Goal: Information Seeking & Learning: Find specific fact

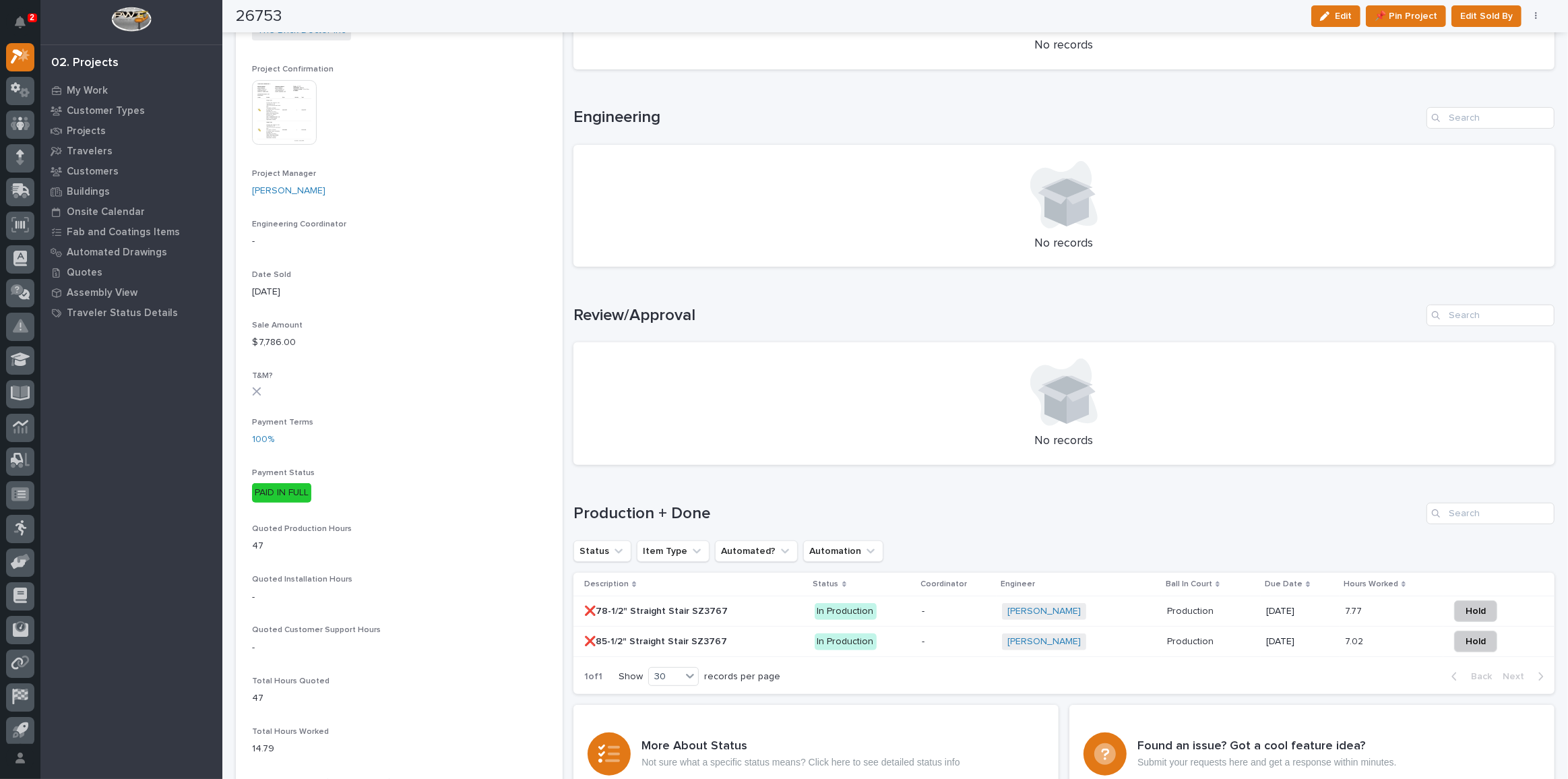
scroll to position [612, 0]
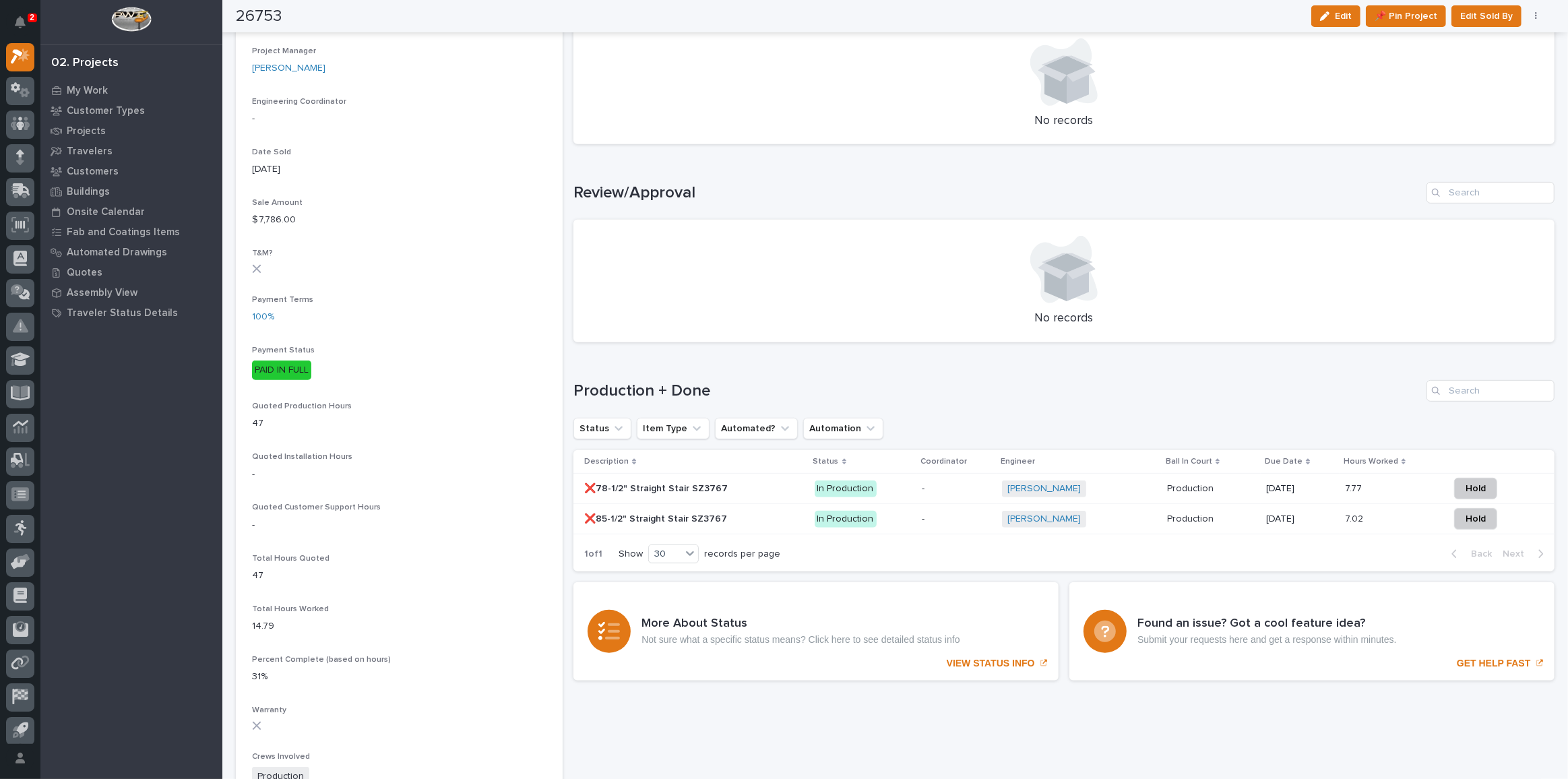
click at [769, 521] on p at bounding box center [694, 519] width 219 height 12
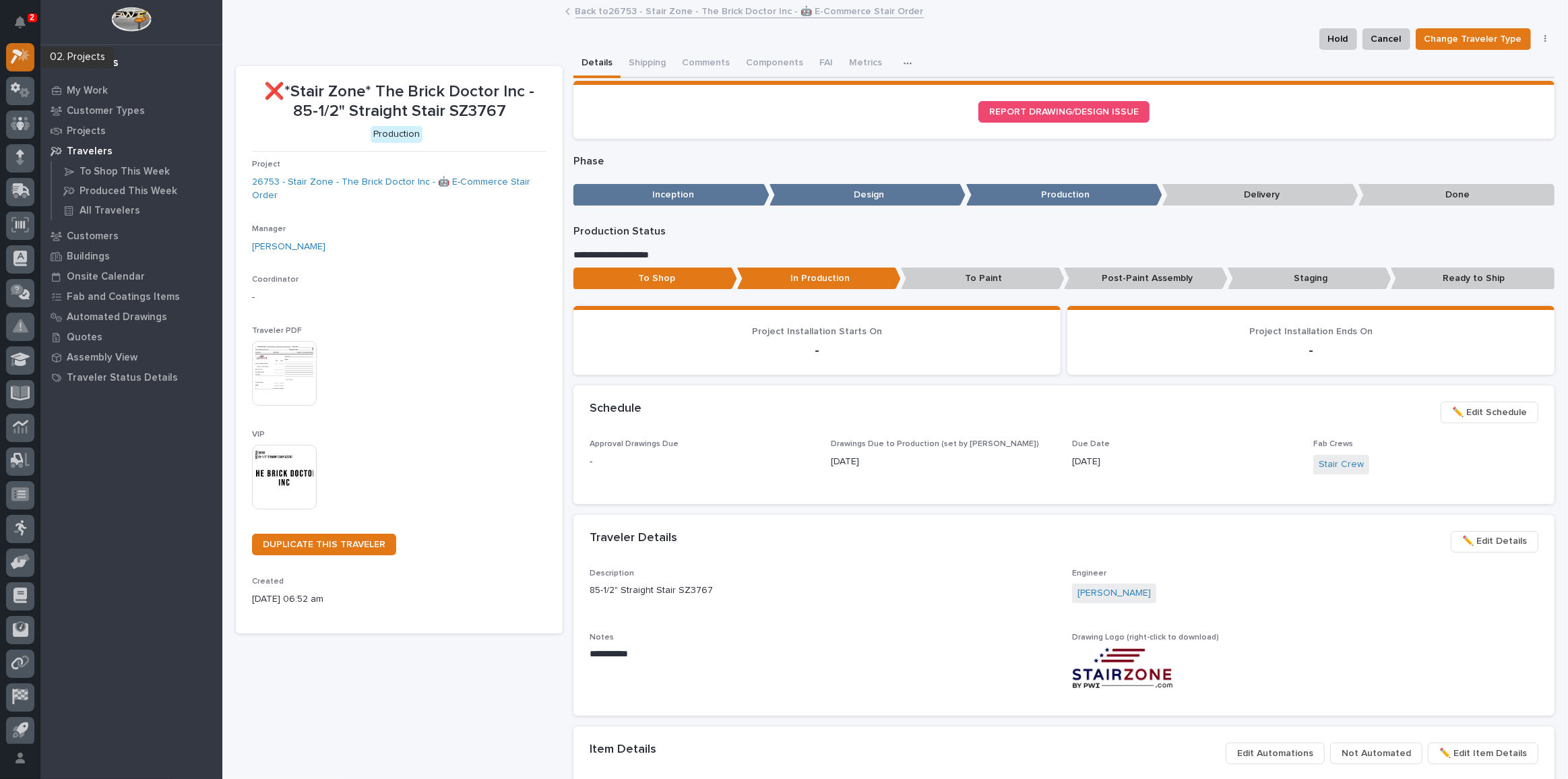
click at [15, 49] on icon at bounding box center [21, 56] width 20 height 15
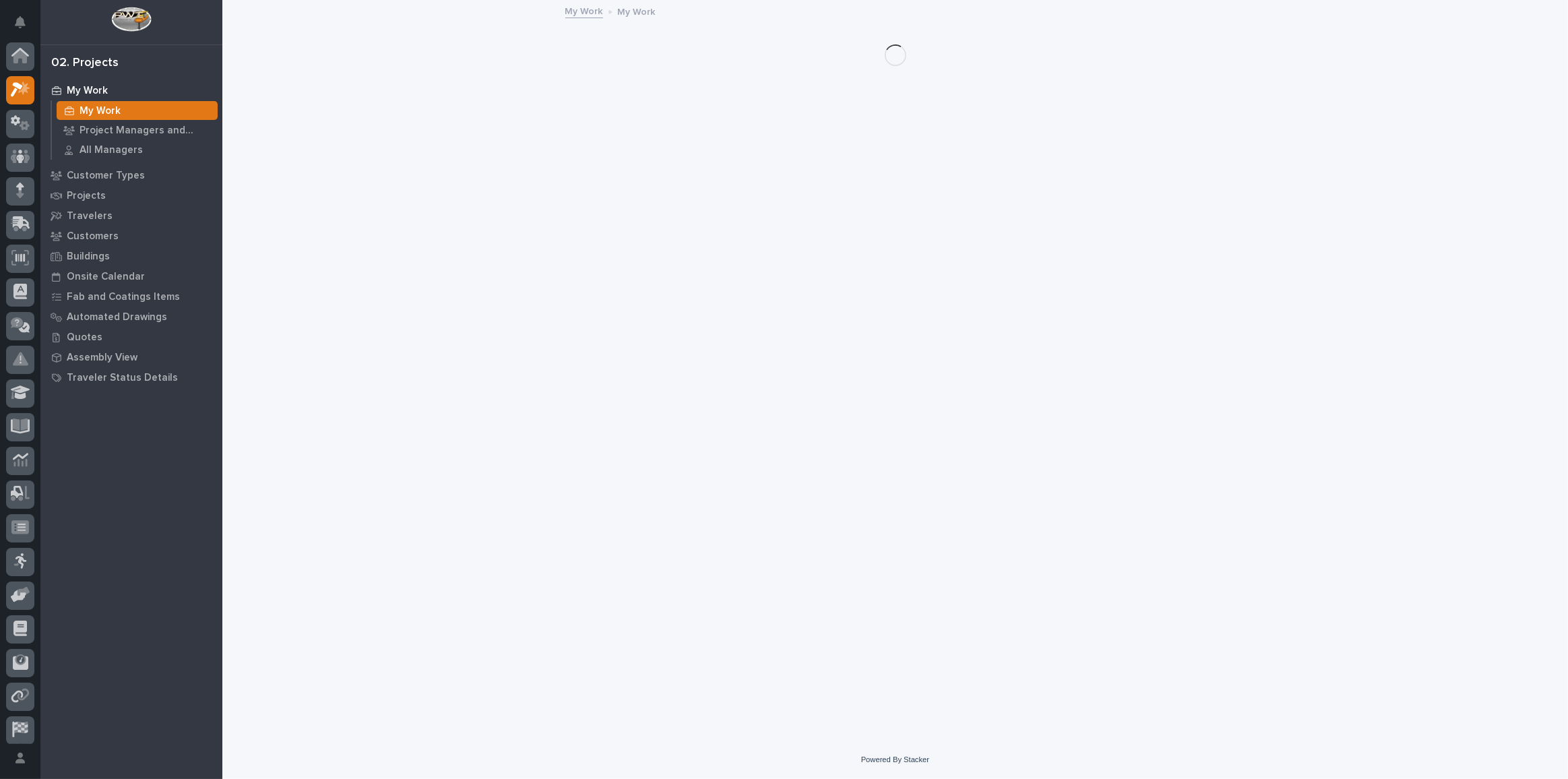
scroll to position [33, 0]
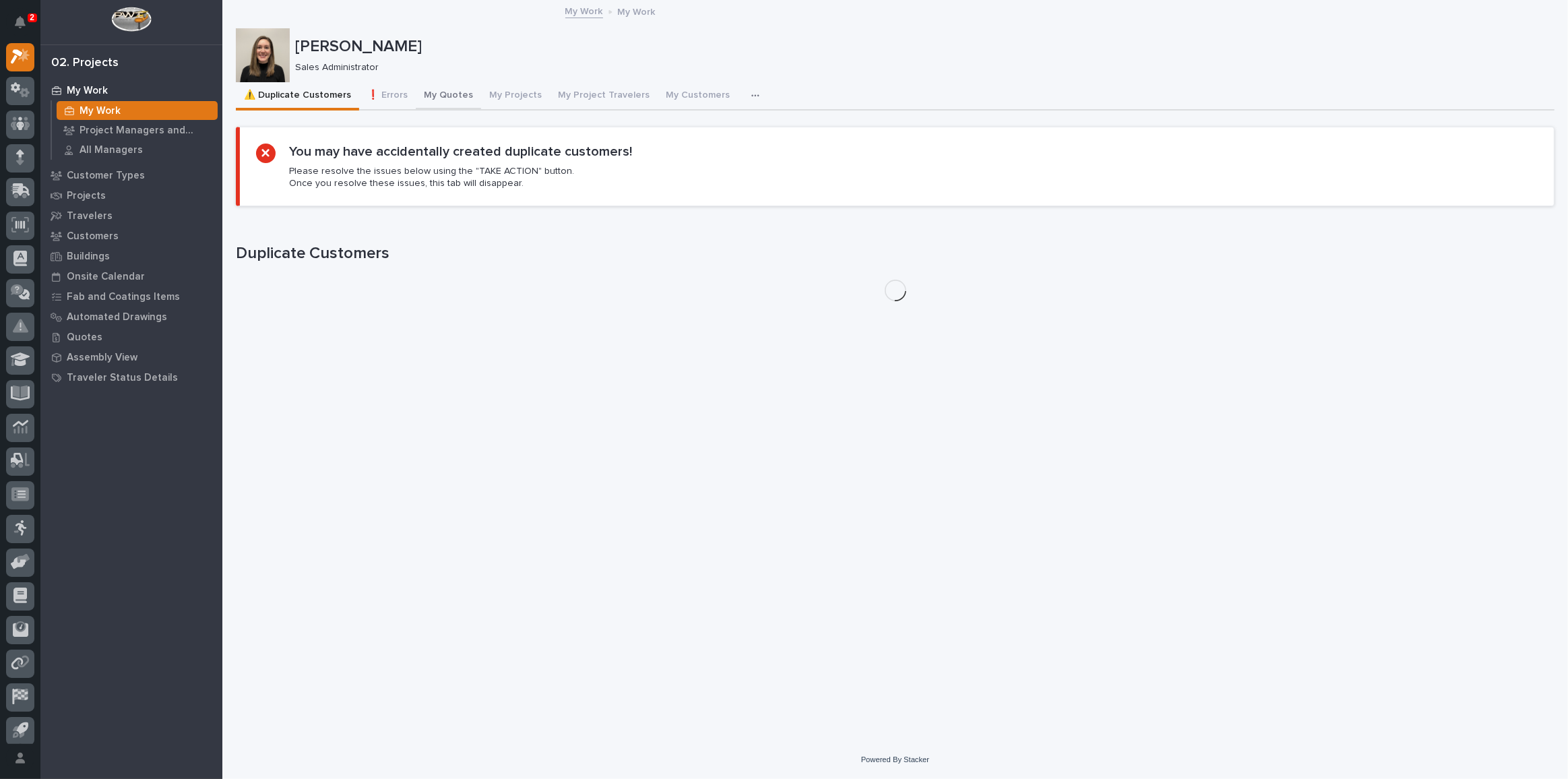
click at [460, 94] on button "My Quotes" at bounding box center [449, 96] width 65 height 28
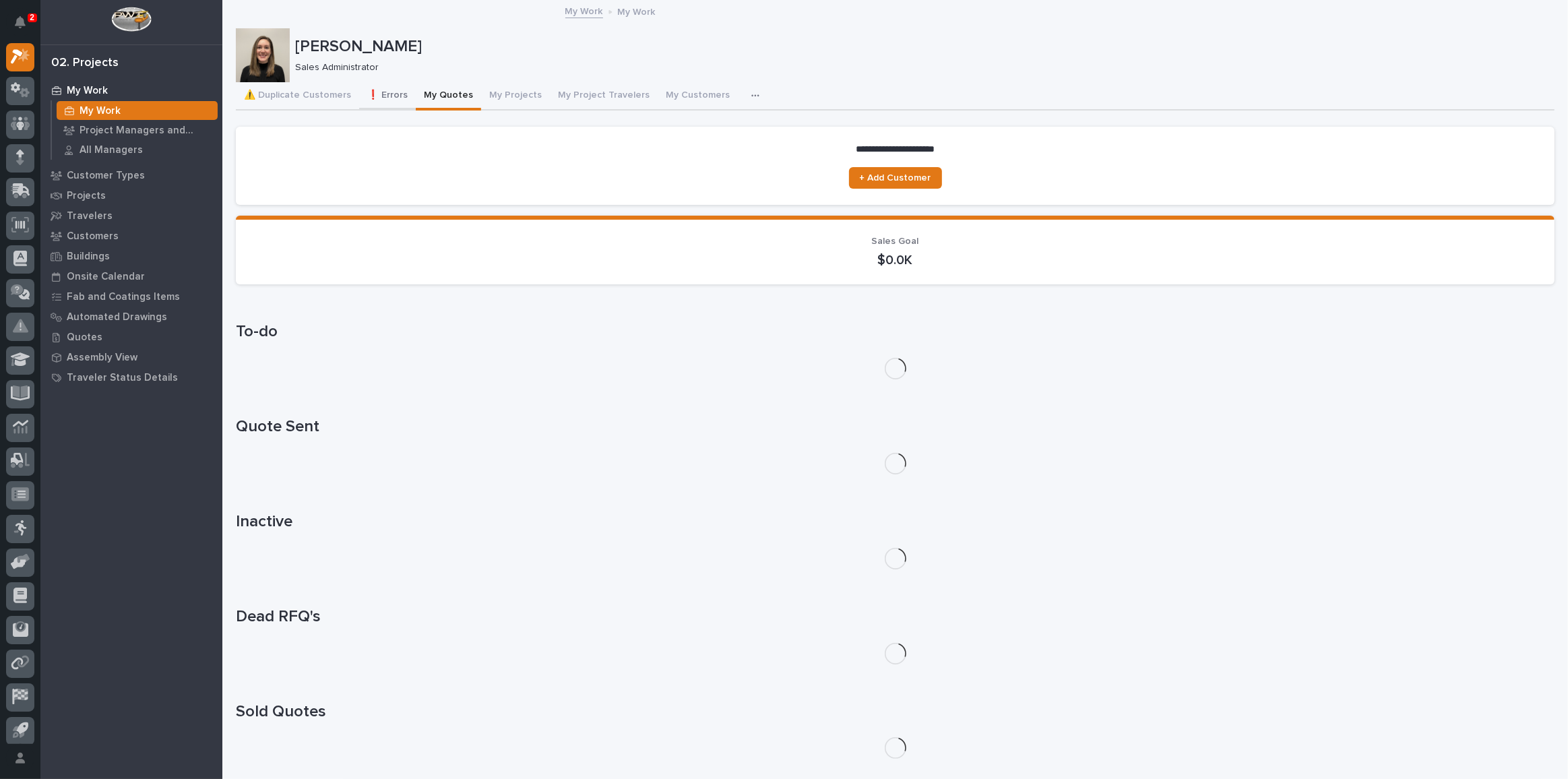
click at [403, 97] on button "❗ Errors" at bounding box center [387, 96] width 57 height 28
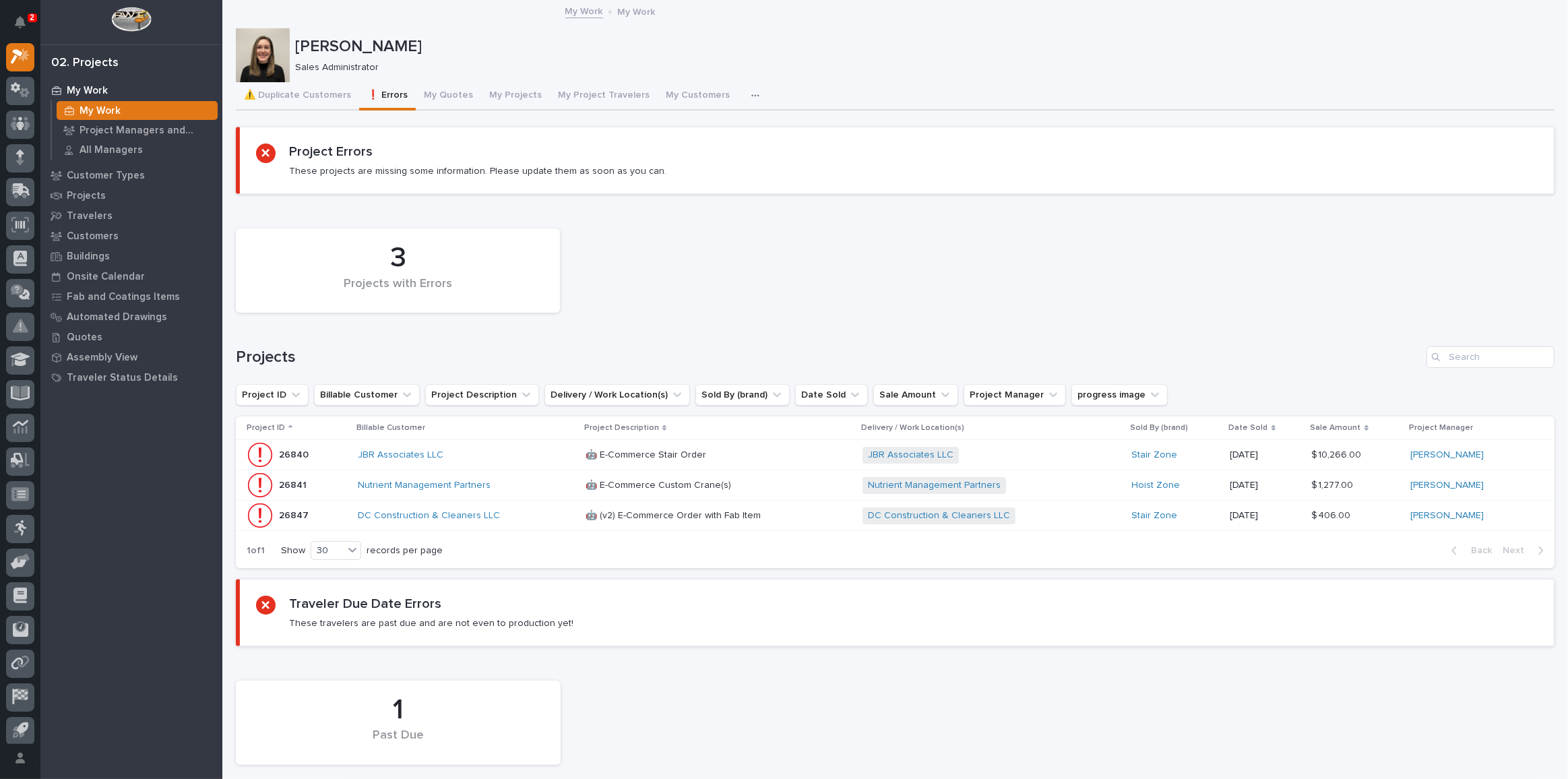
click at [494, 458] on div "JBR Associates LLC" at bounding box center [467, 455] width 217 height 12
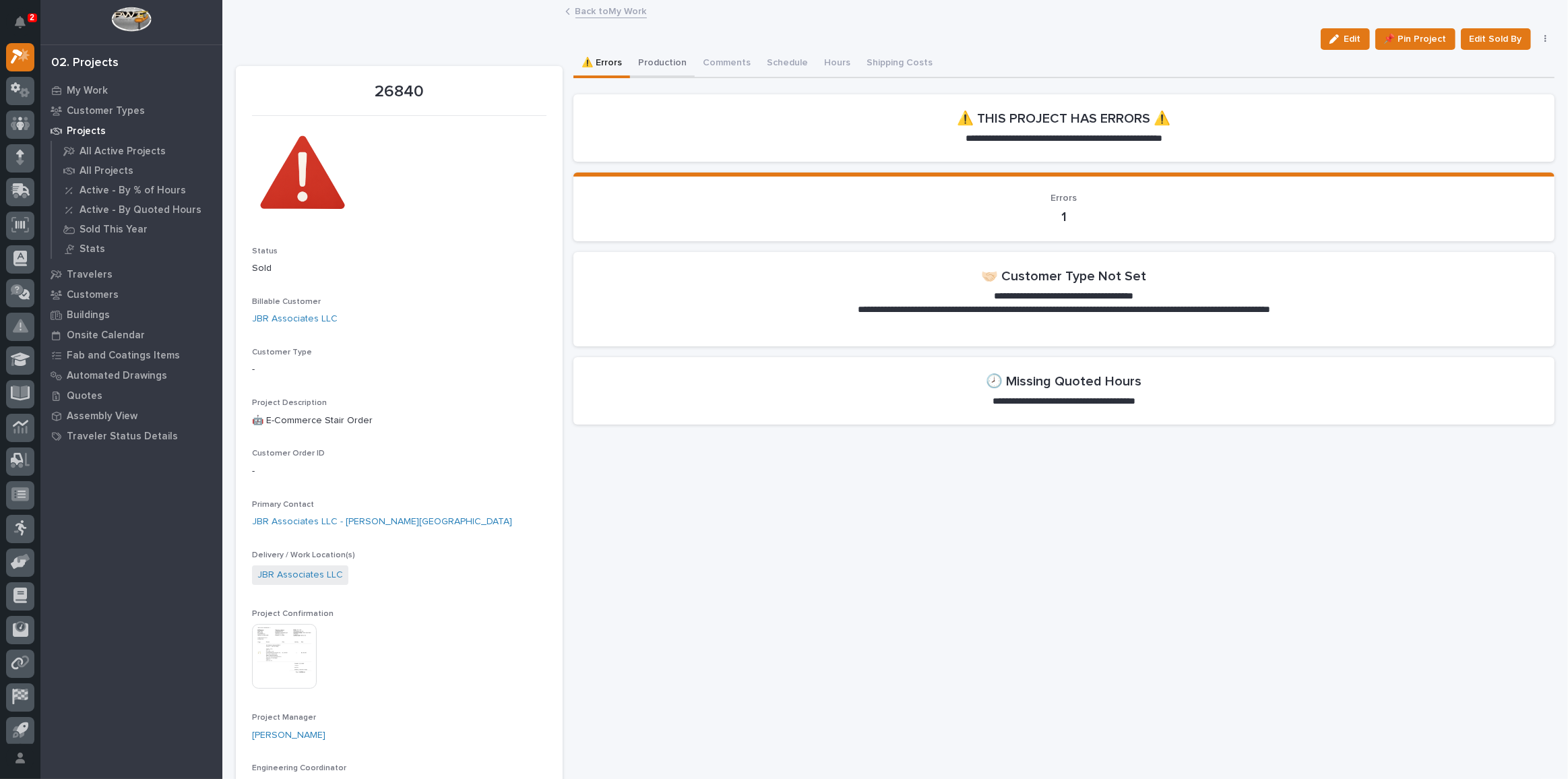
click at [680, 65] on button "Production" at bounding box center [663, 63] width 65 height 28
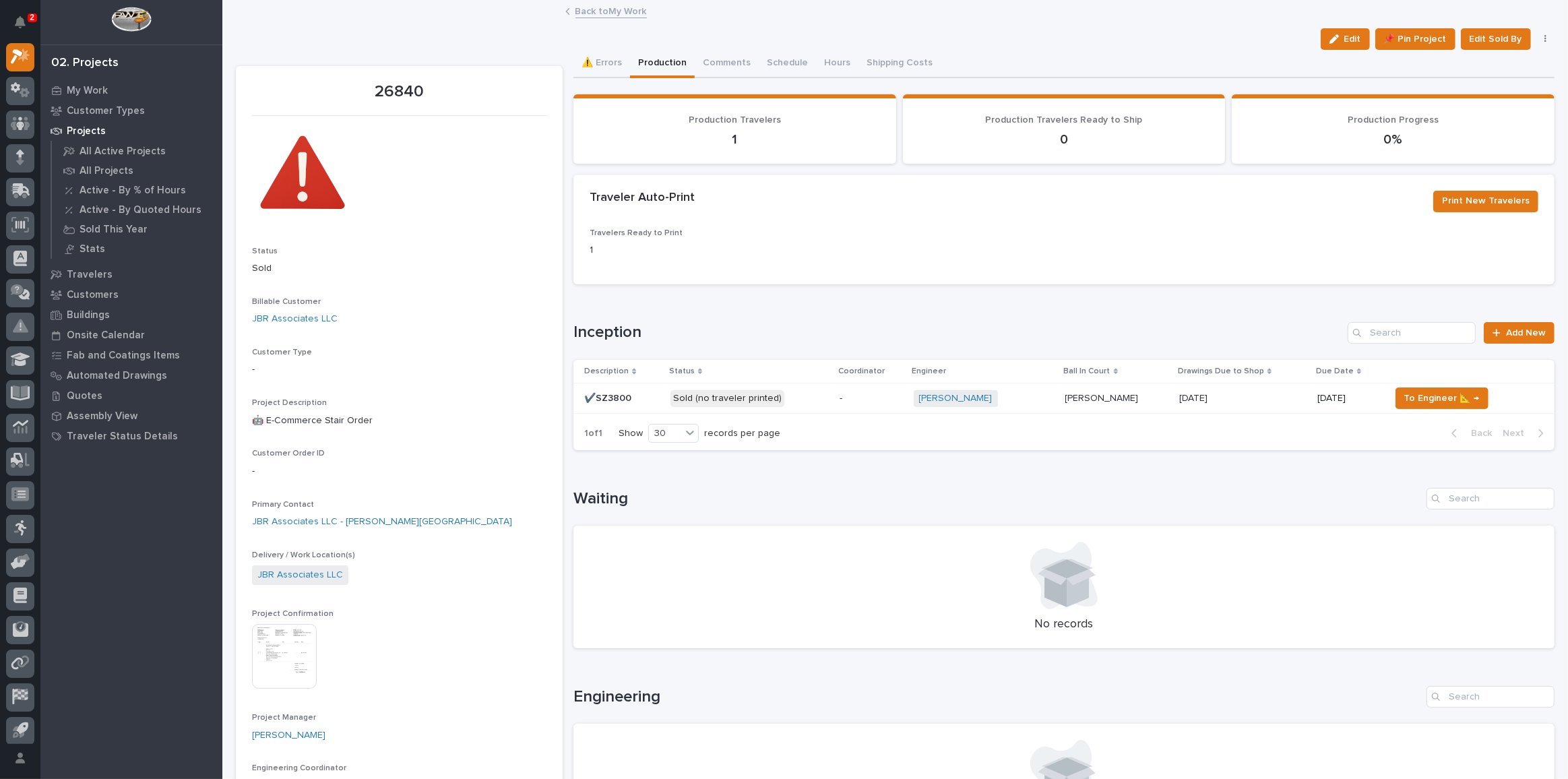
click at [811, 397] on p "Sold (no traveler printed)" at bounding box center [750, 399] width 158 height 17
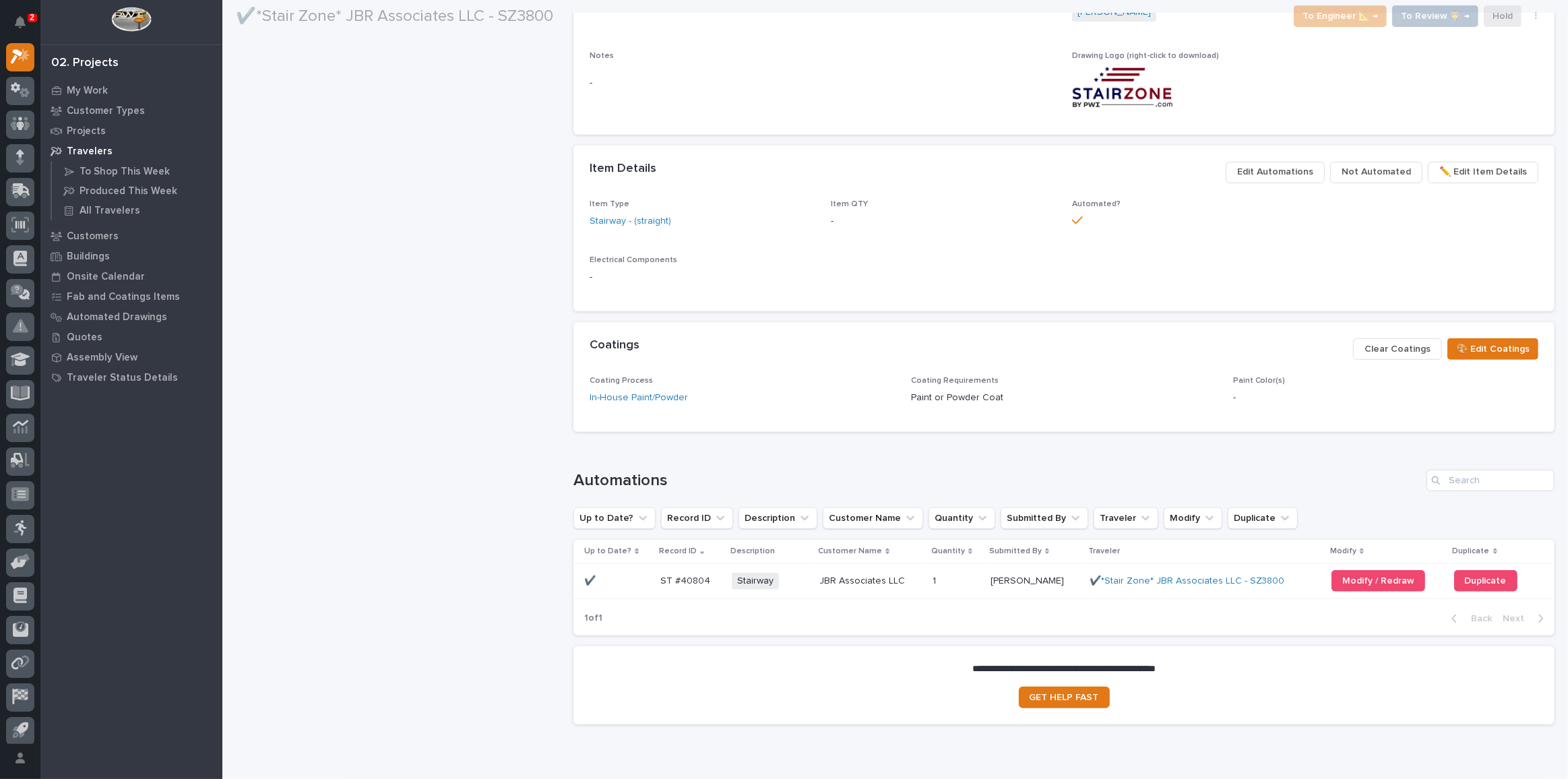
scroll to position [737, 0]
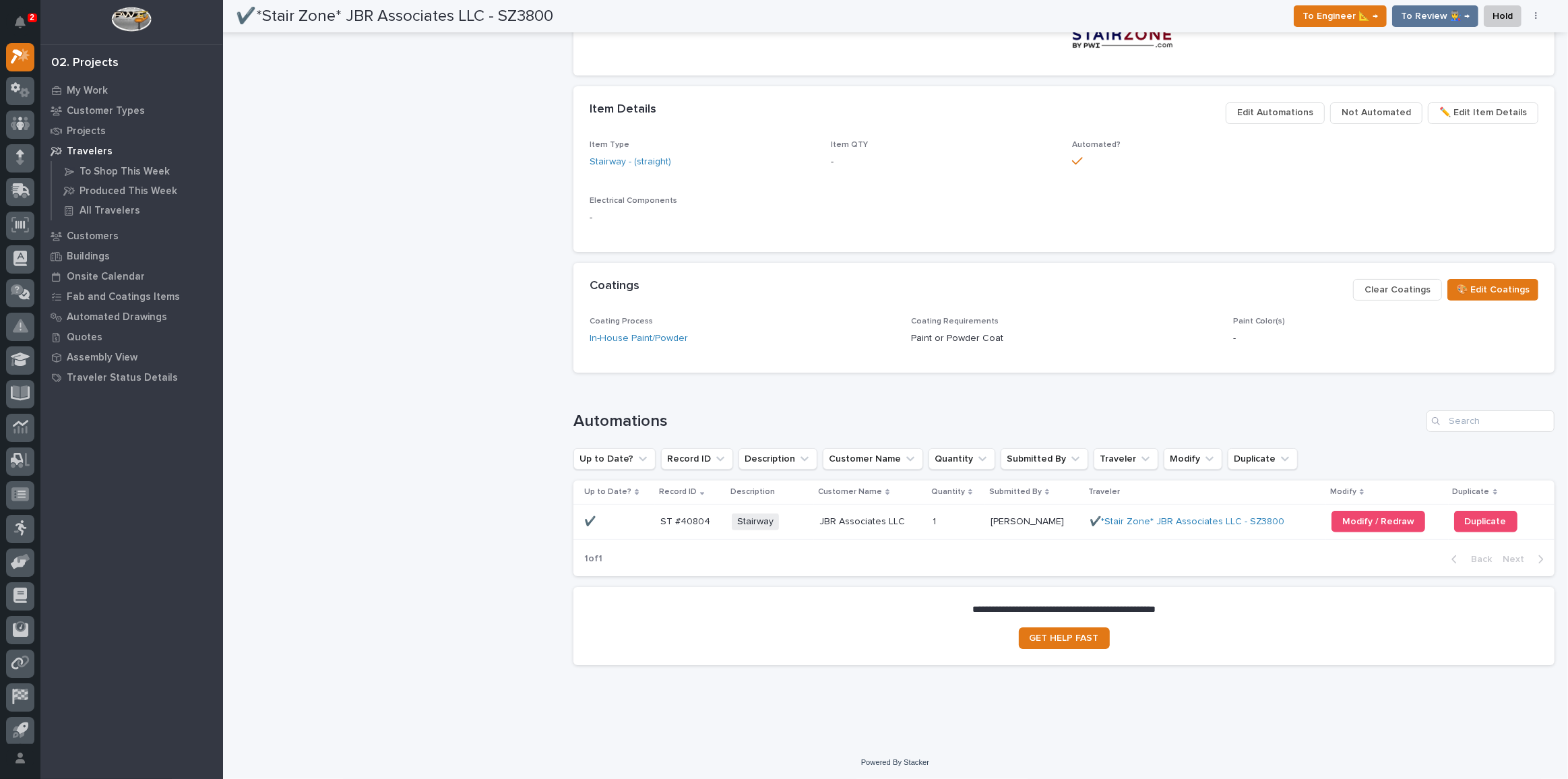
click at [31, 20] on p "2" at bounding box center [32, 17] width 5 height 9
click at [44, 20] on div at bounding box center [131, 22] width 182 height 44
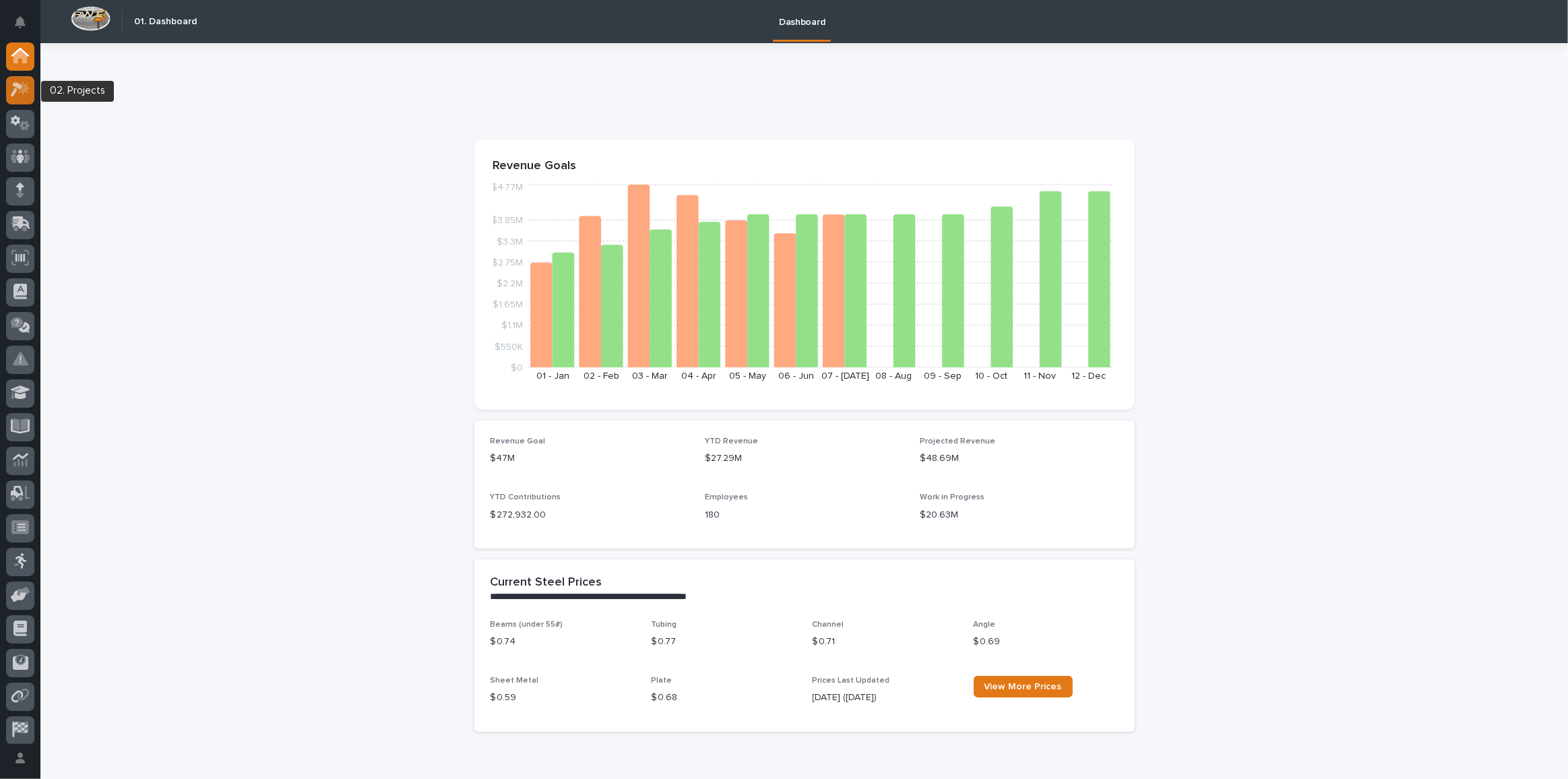
click at [24, 84] on icon at bounding box center [24, 88] width 12 height 14
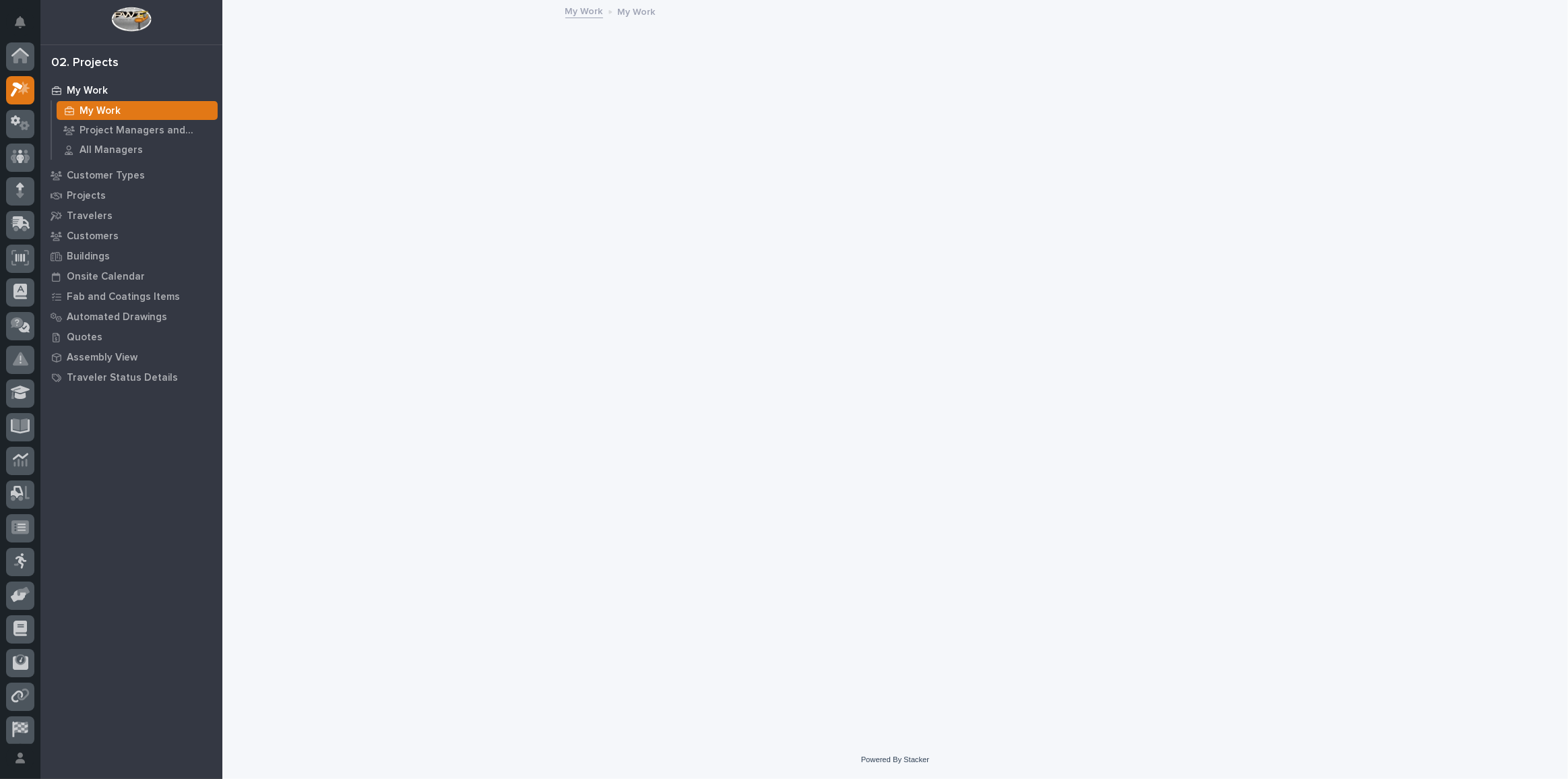
scroll to position [33, 0]
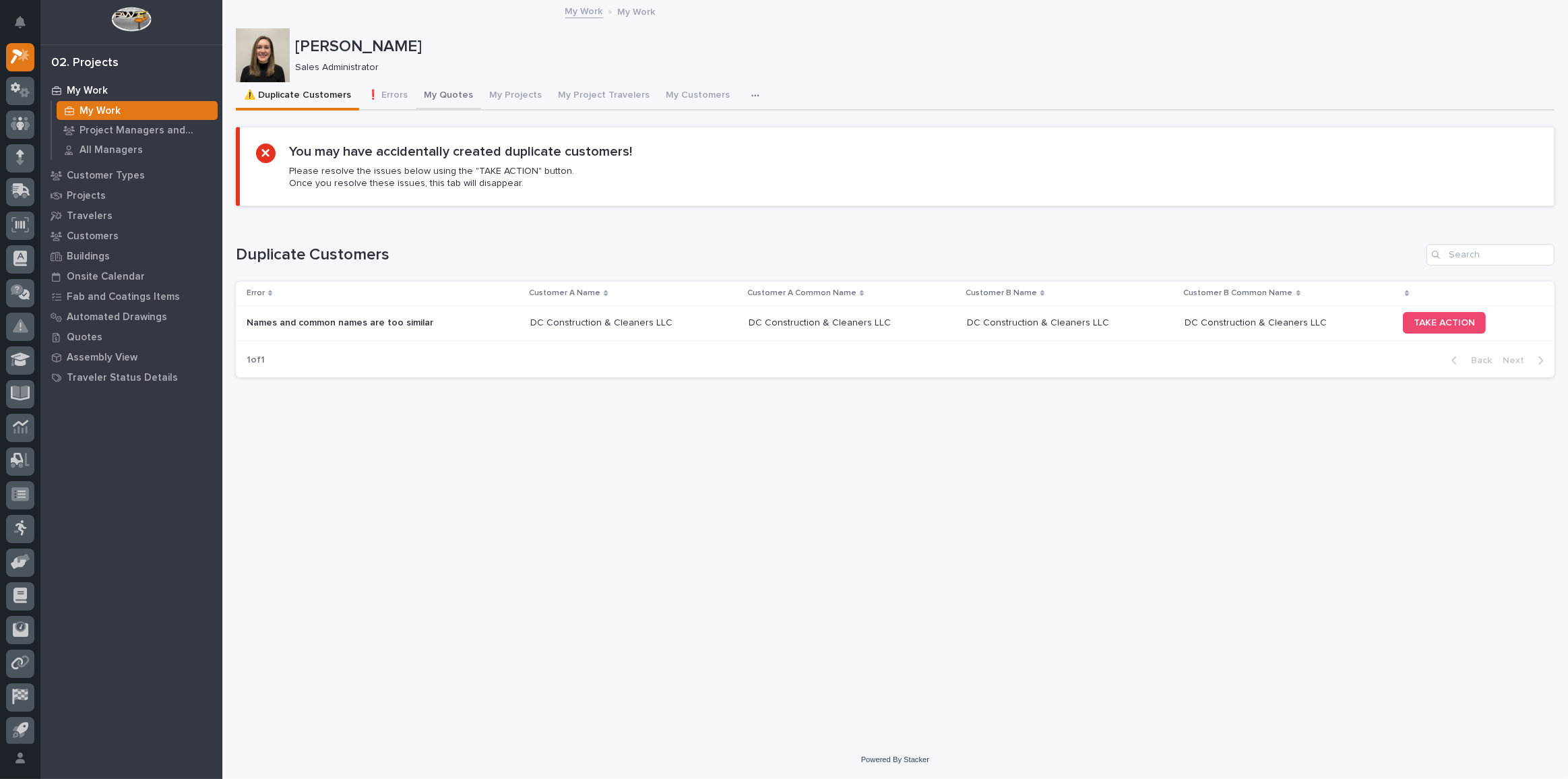
click at [440, 99] on button "My Quotes" at bounding box center [449, 96] width 65 height 28
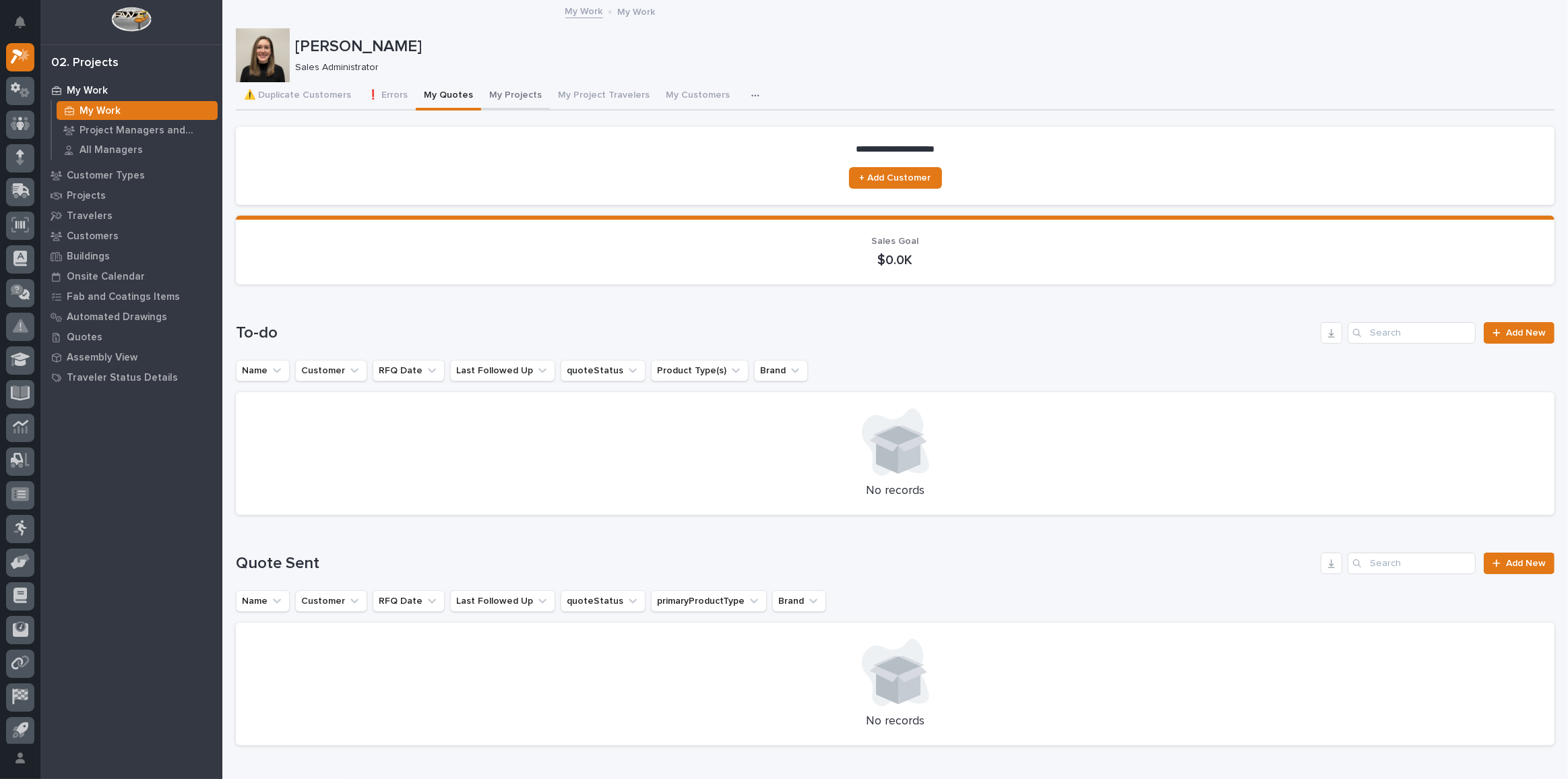
click at [515, 102] on button "My Projects" at bounding box center [515, 96] width 69 height 28
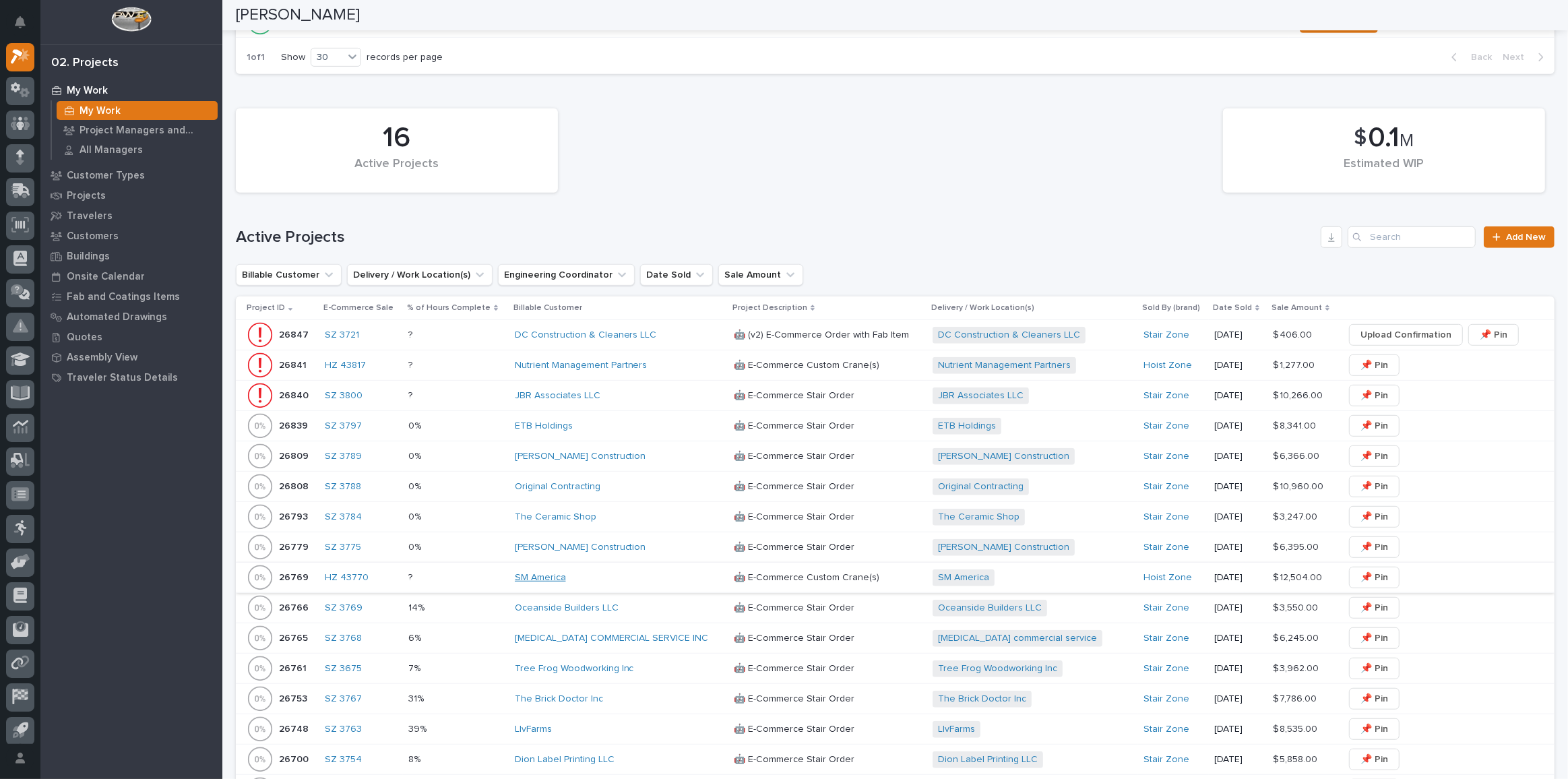
scroll to position [857, 0]
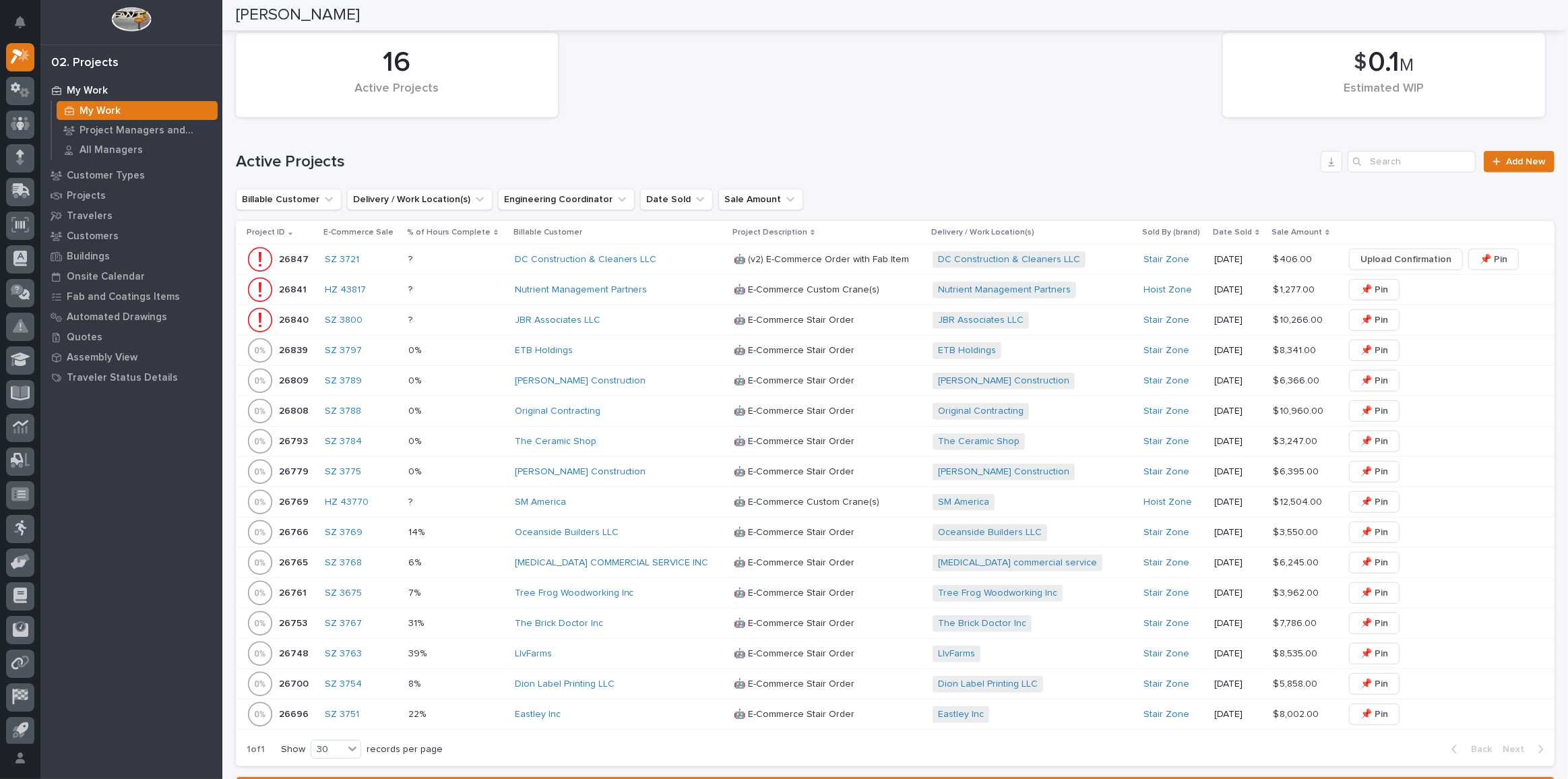
click at [464, 619] on p at bounding box center [456, 623] width 95 height 12
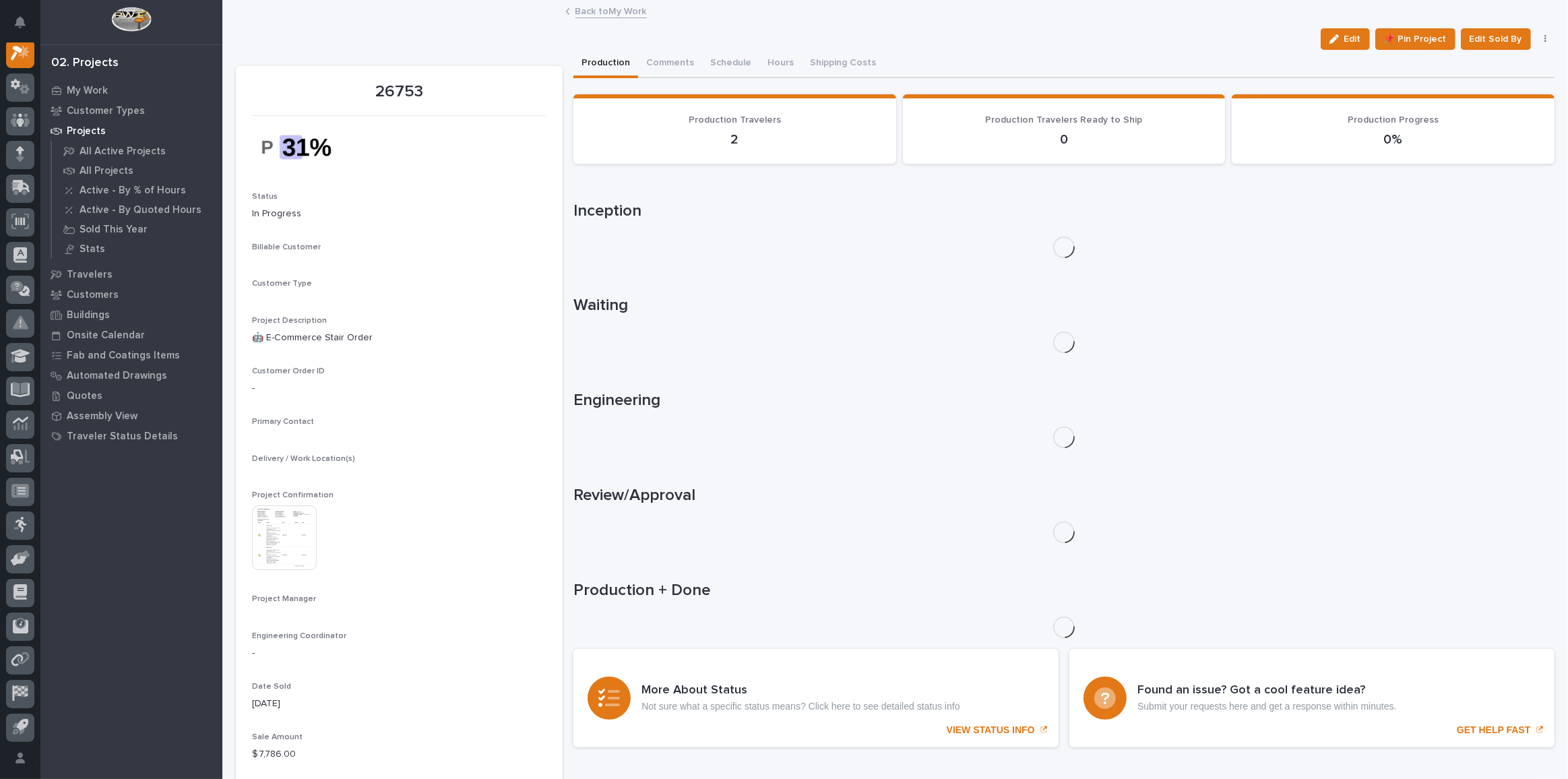
scroll to position [33, 0]
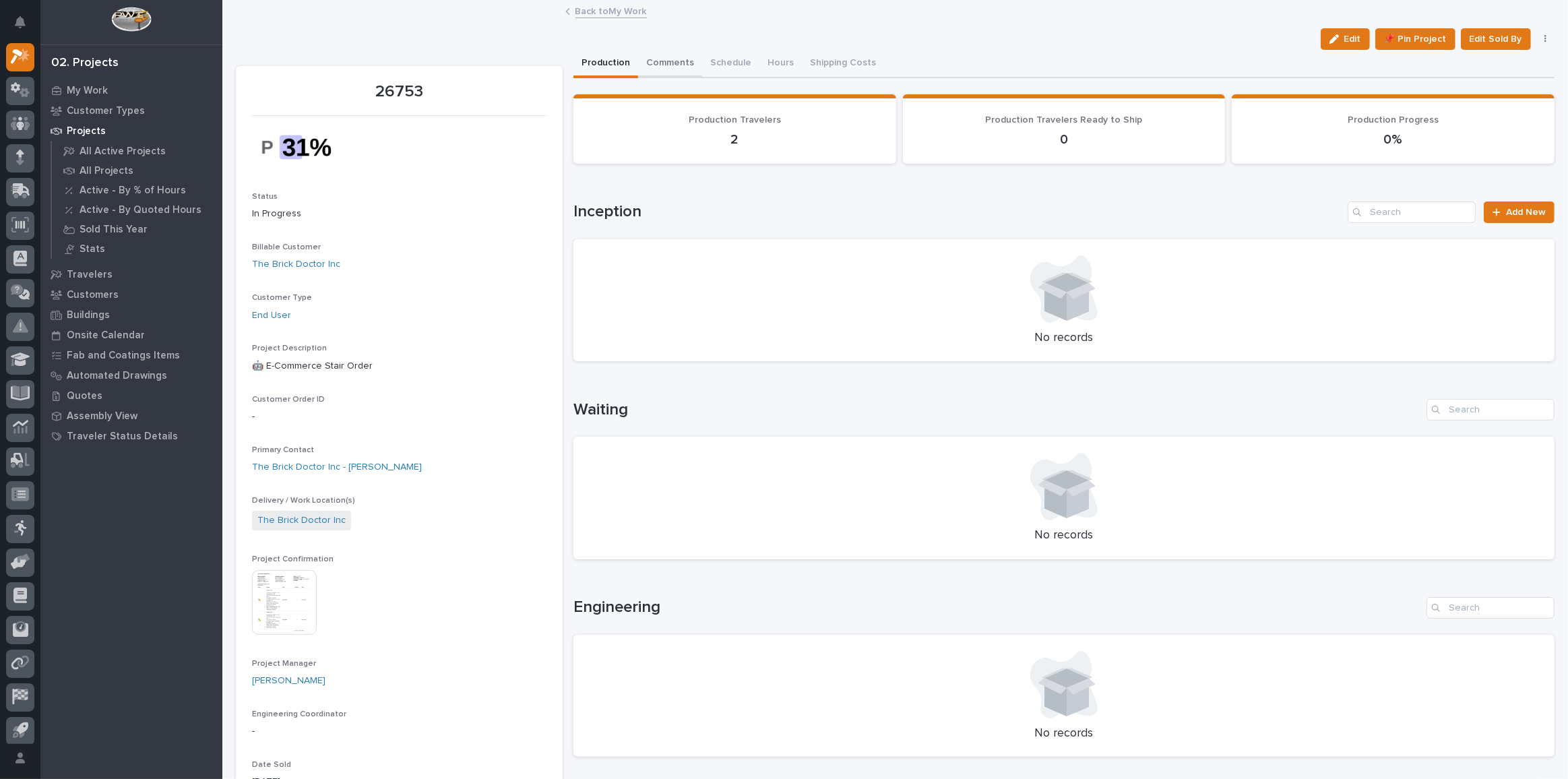
click at [665, 61] on button "Comments" at bounding box center [670, 63] width 64 height 28
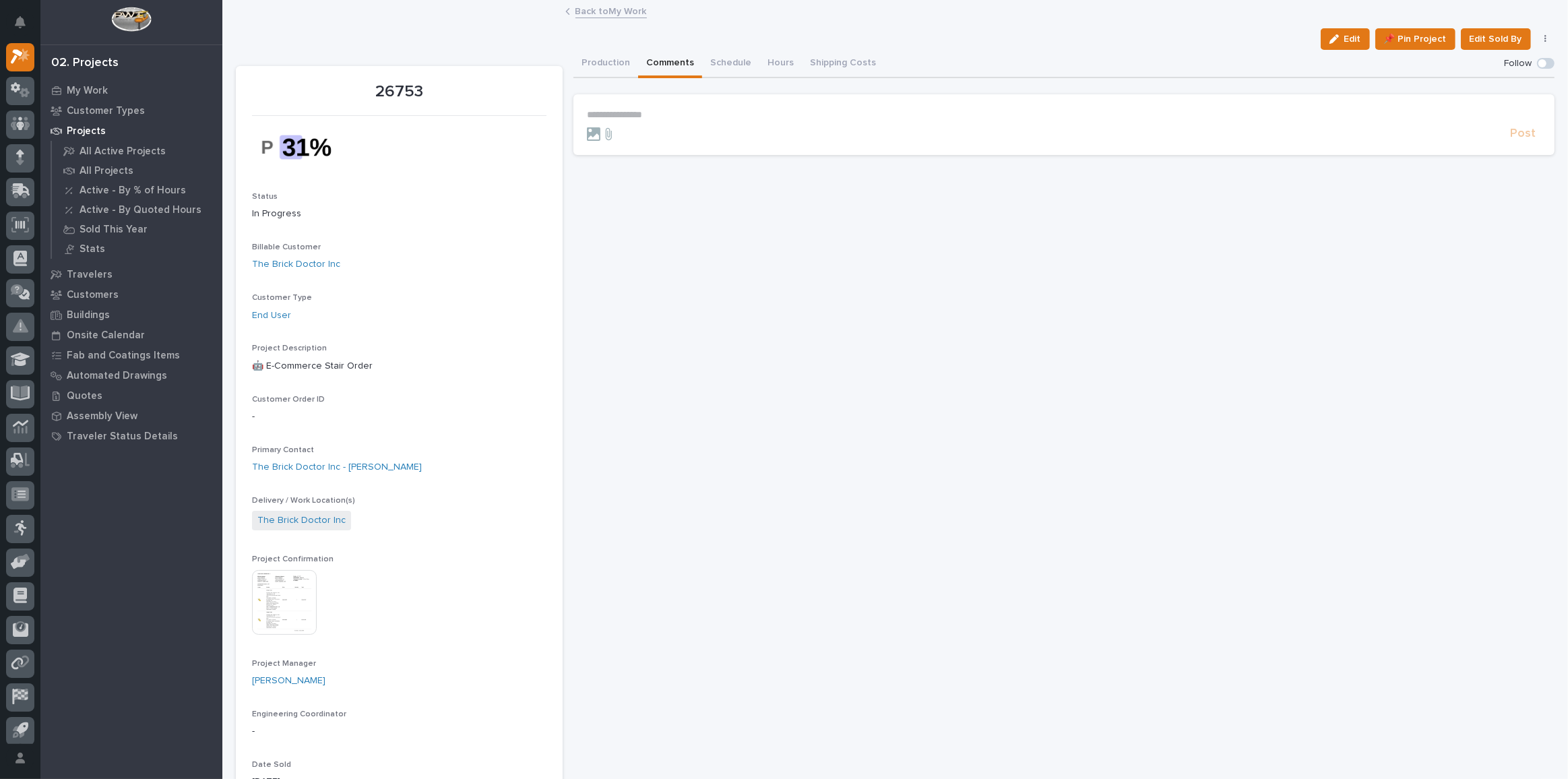
click at [591, 60] on button "Production" at bounding box center [606, 63] width 65 height 28
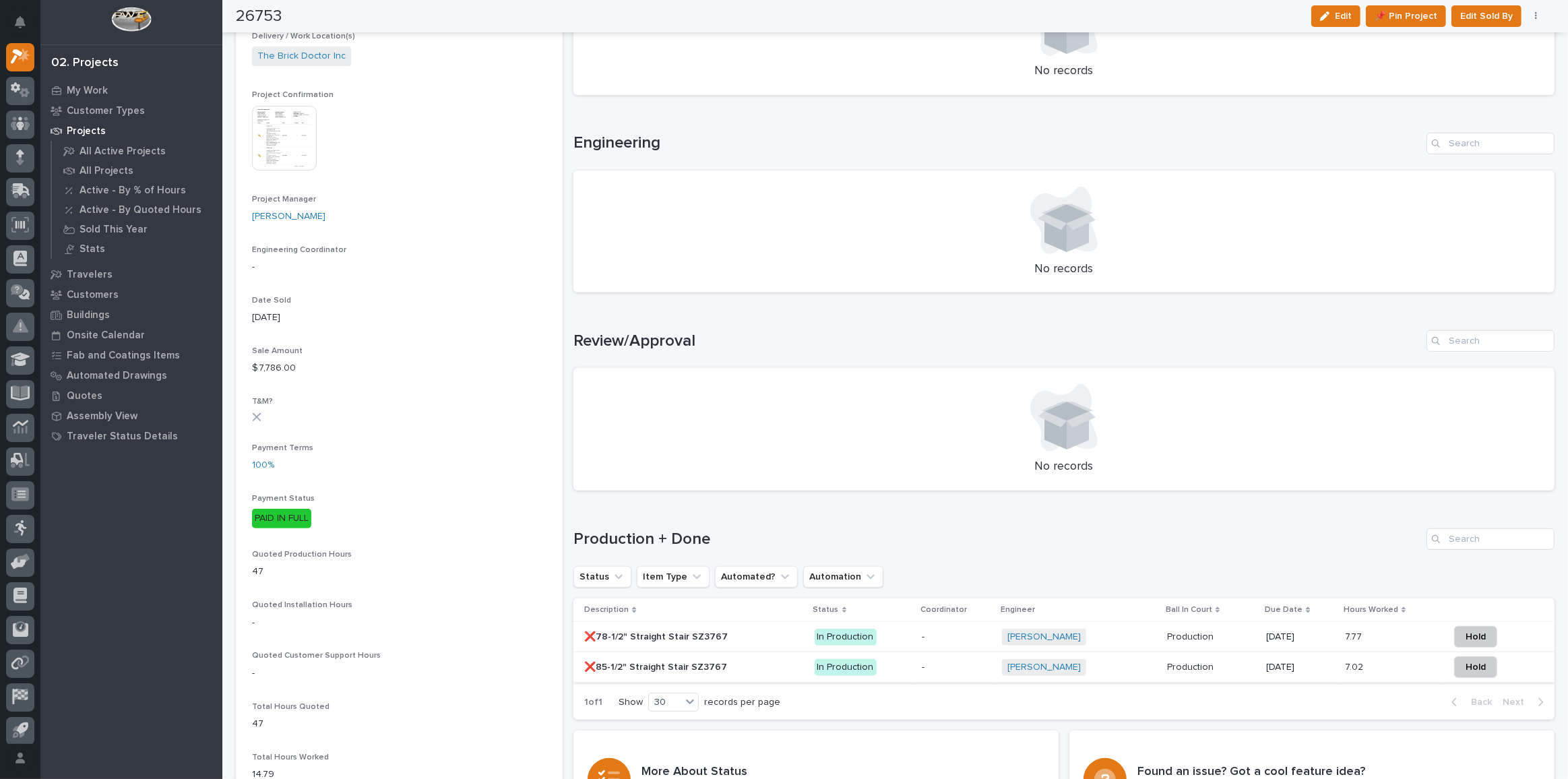
scroll to position [551, 0]
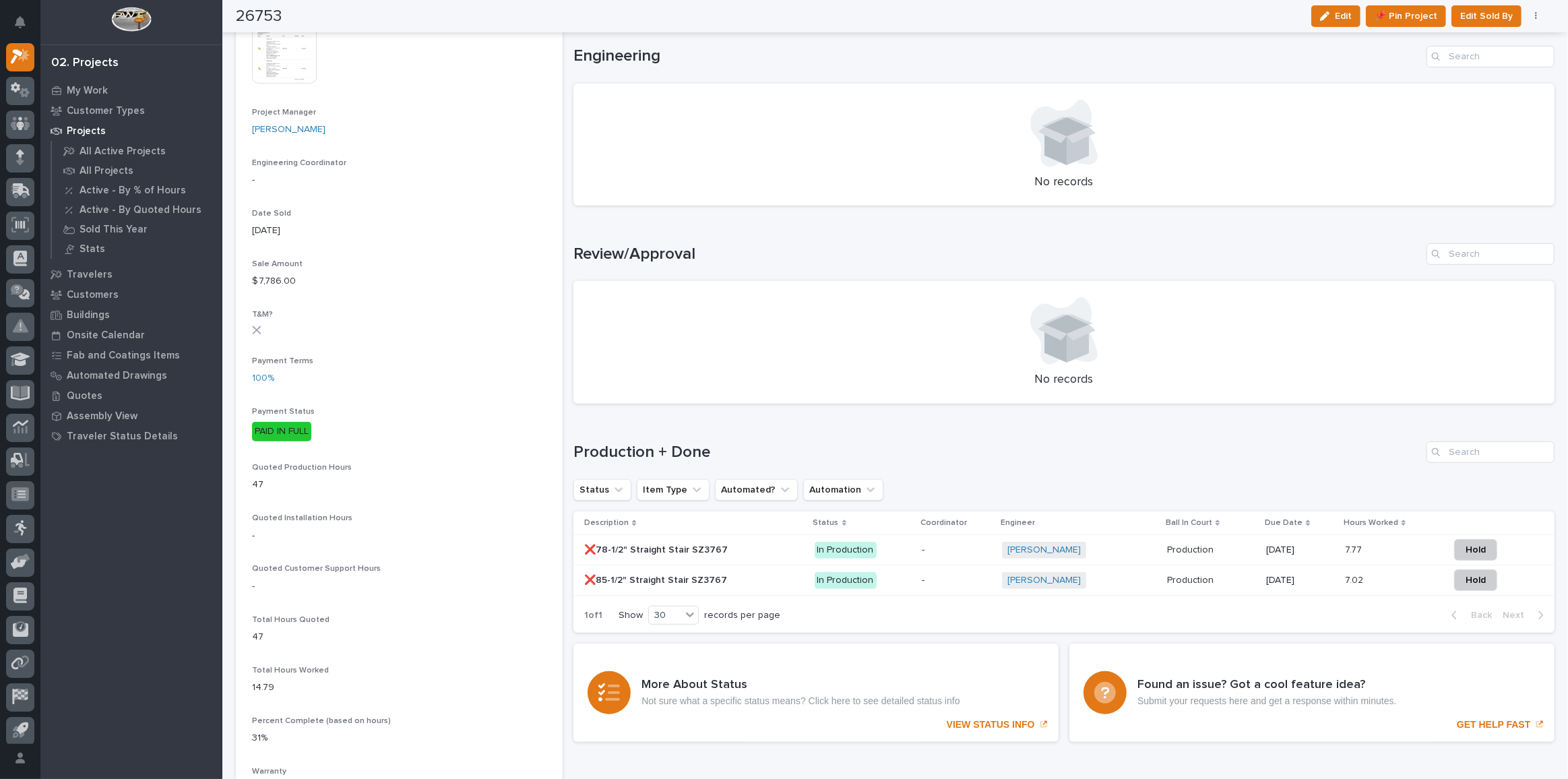
click at [896, 548] on p "In Production" at bounding box center [863, 549] width 97 height 17
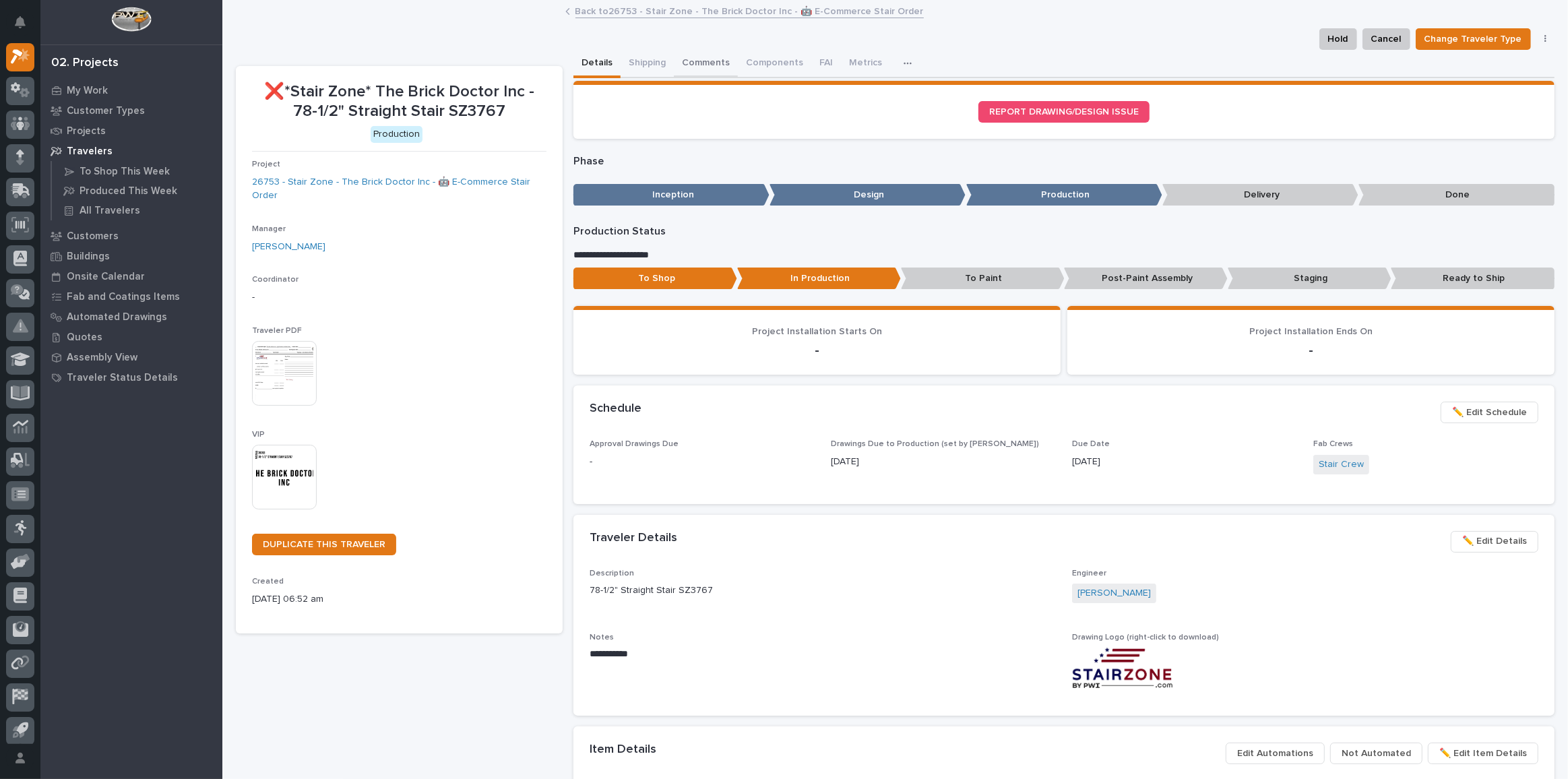
click at [708, 61] on button "Comments" at bounding box center [705, 63] width 64 height 28
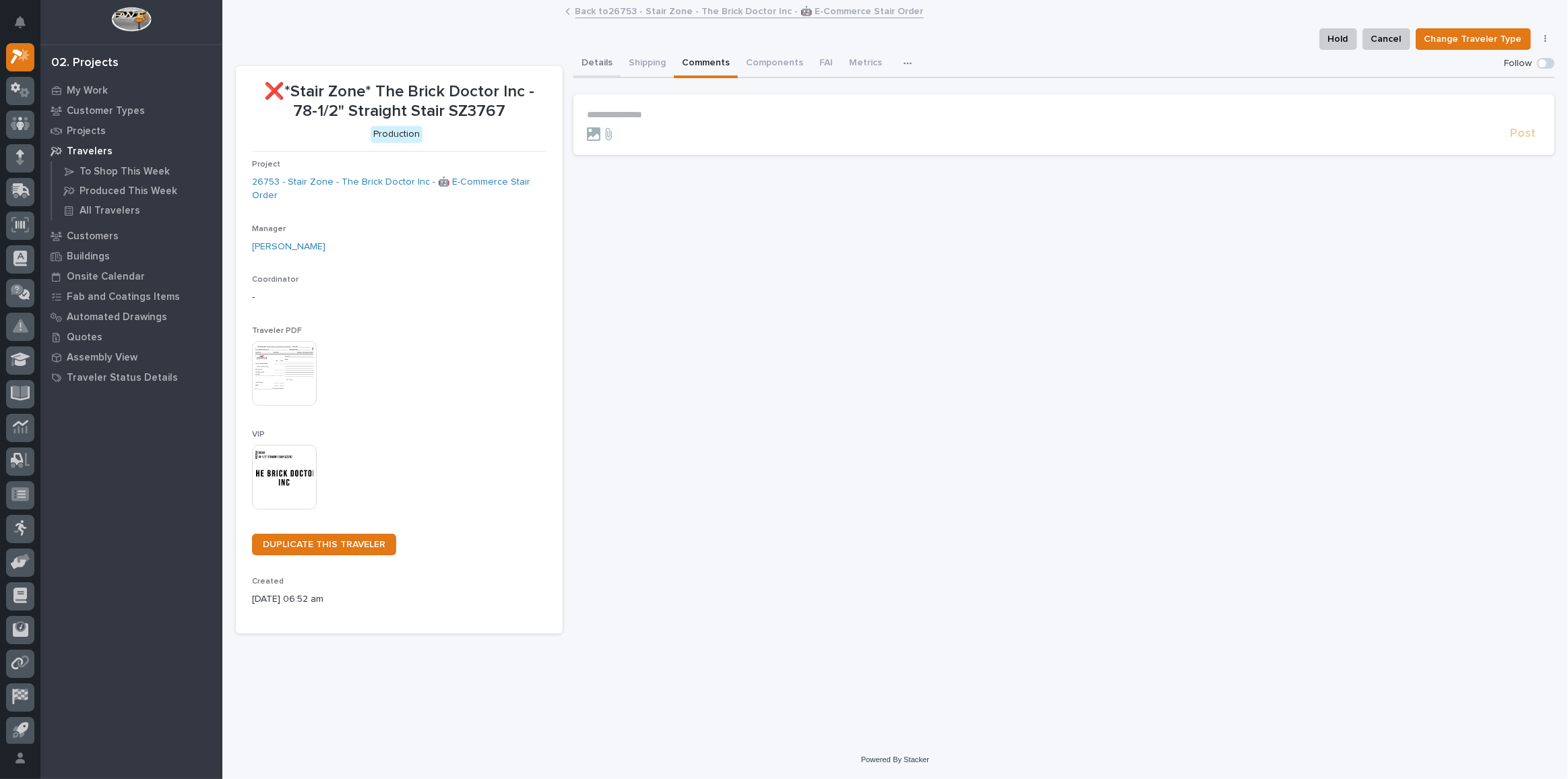
click at [591, 66] on button "Details" at bounding box center [597, 63] width 47 height 28
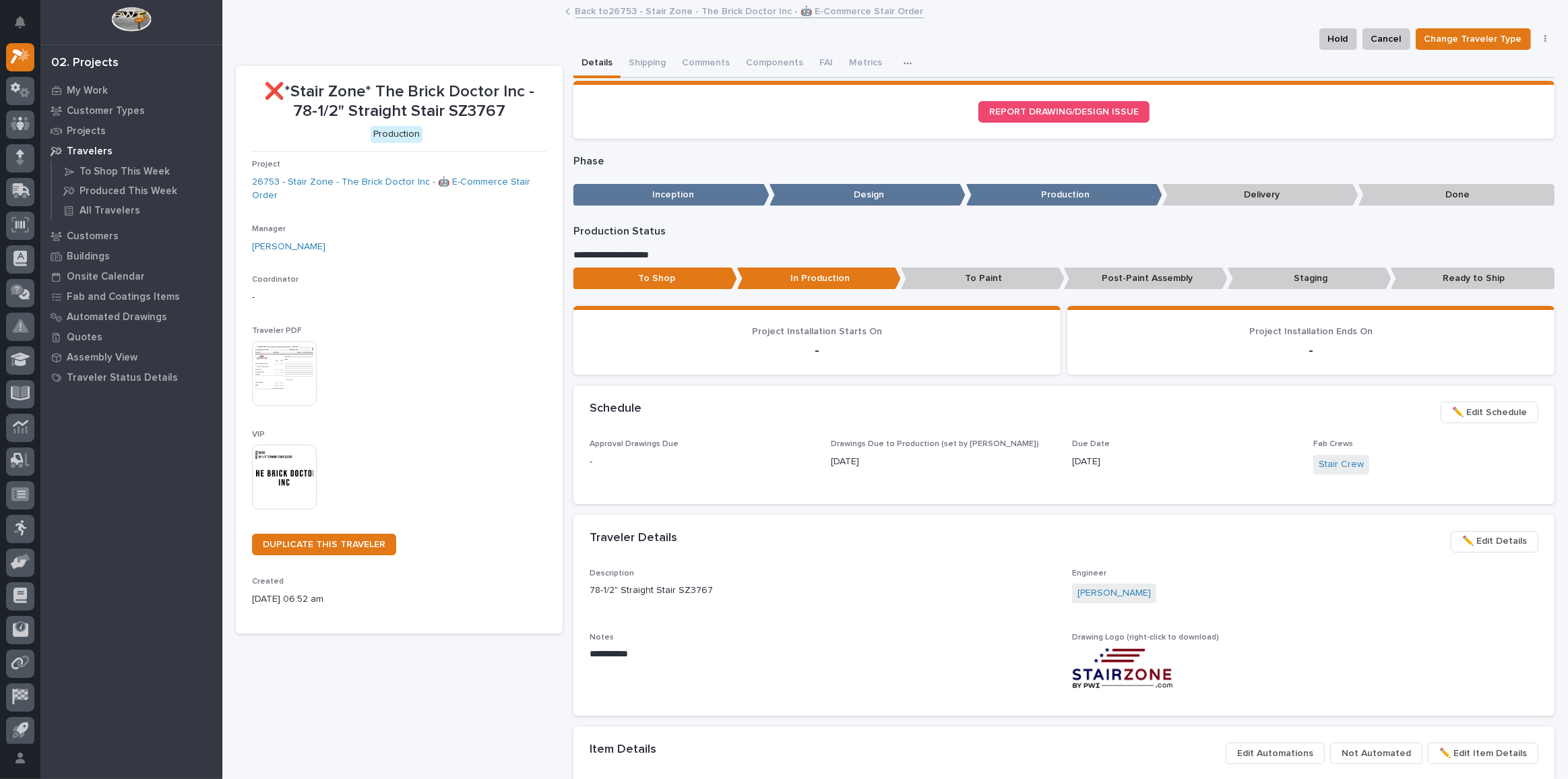
click at [603, 17] on link "Back to 26753 - Stair Zone - The Brick Doctor Inc - 🤖 E-Commerce Stair Order" at bounding box center [749, 10] width 348 height 15
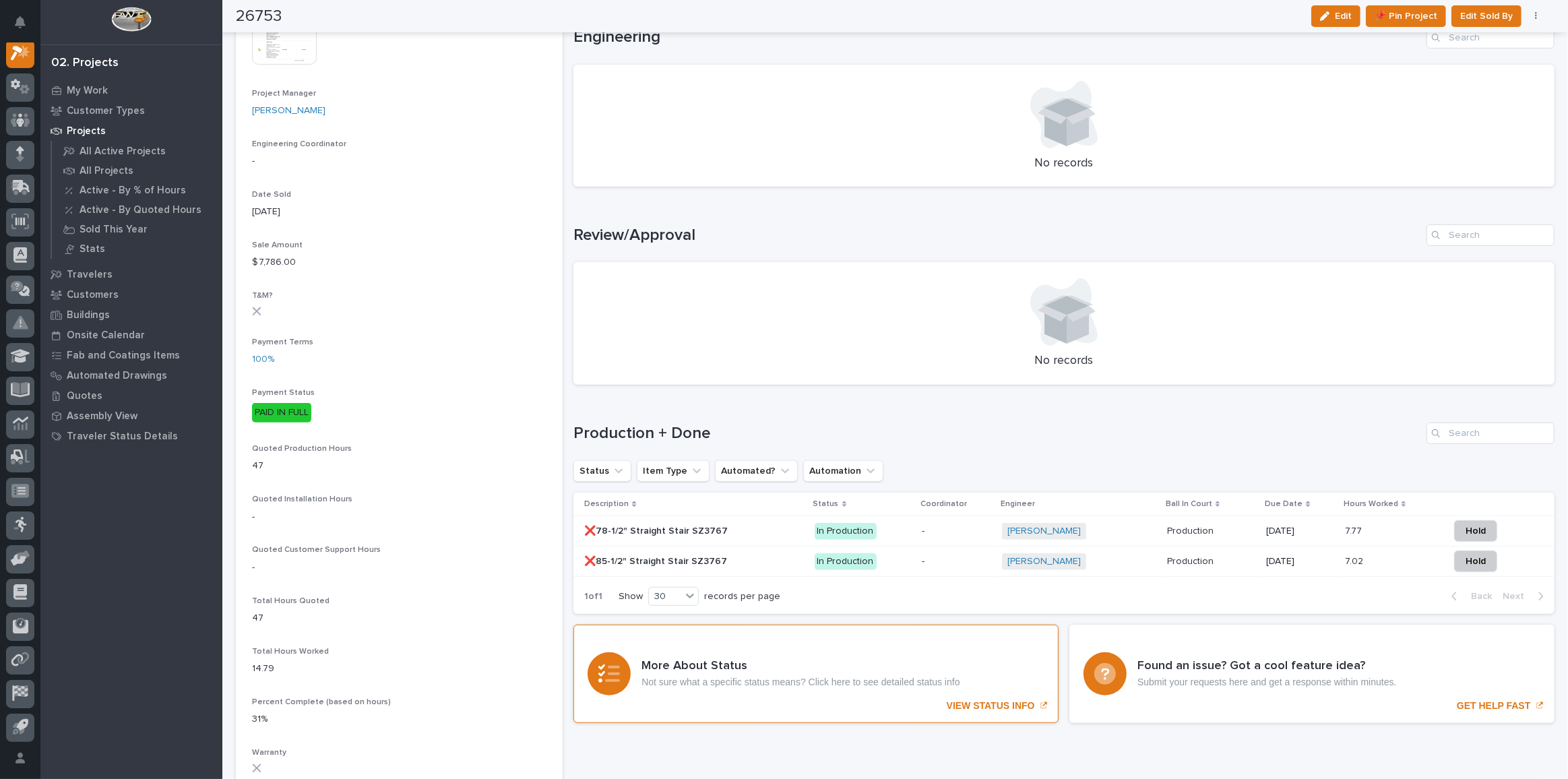
scroll to position [734, 0]
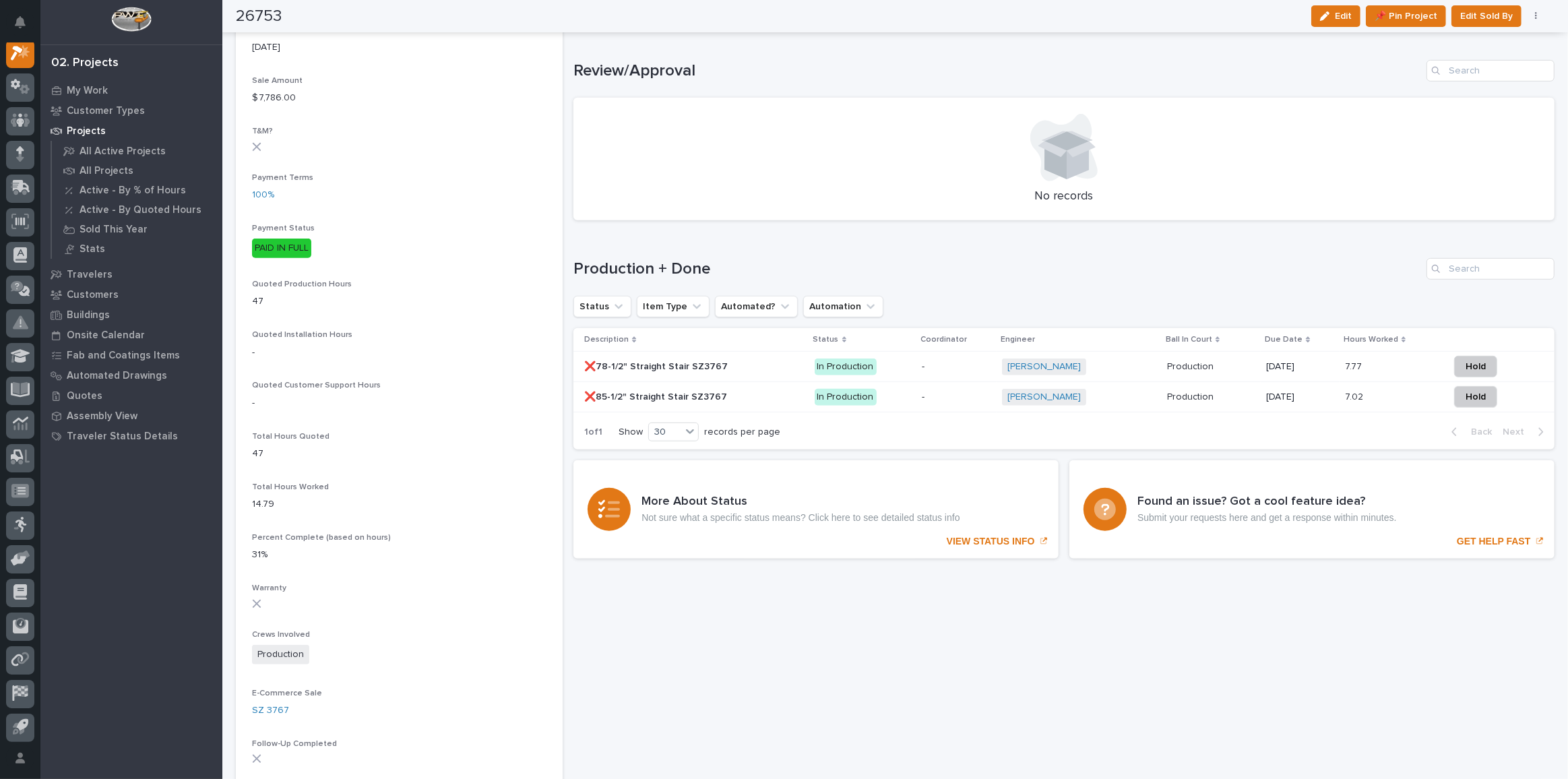
click at [894, 396] on p "In Production" at bounding box center [863, 397] width 97 height 17
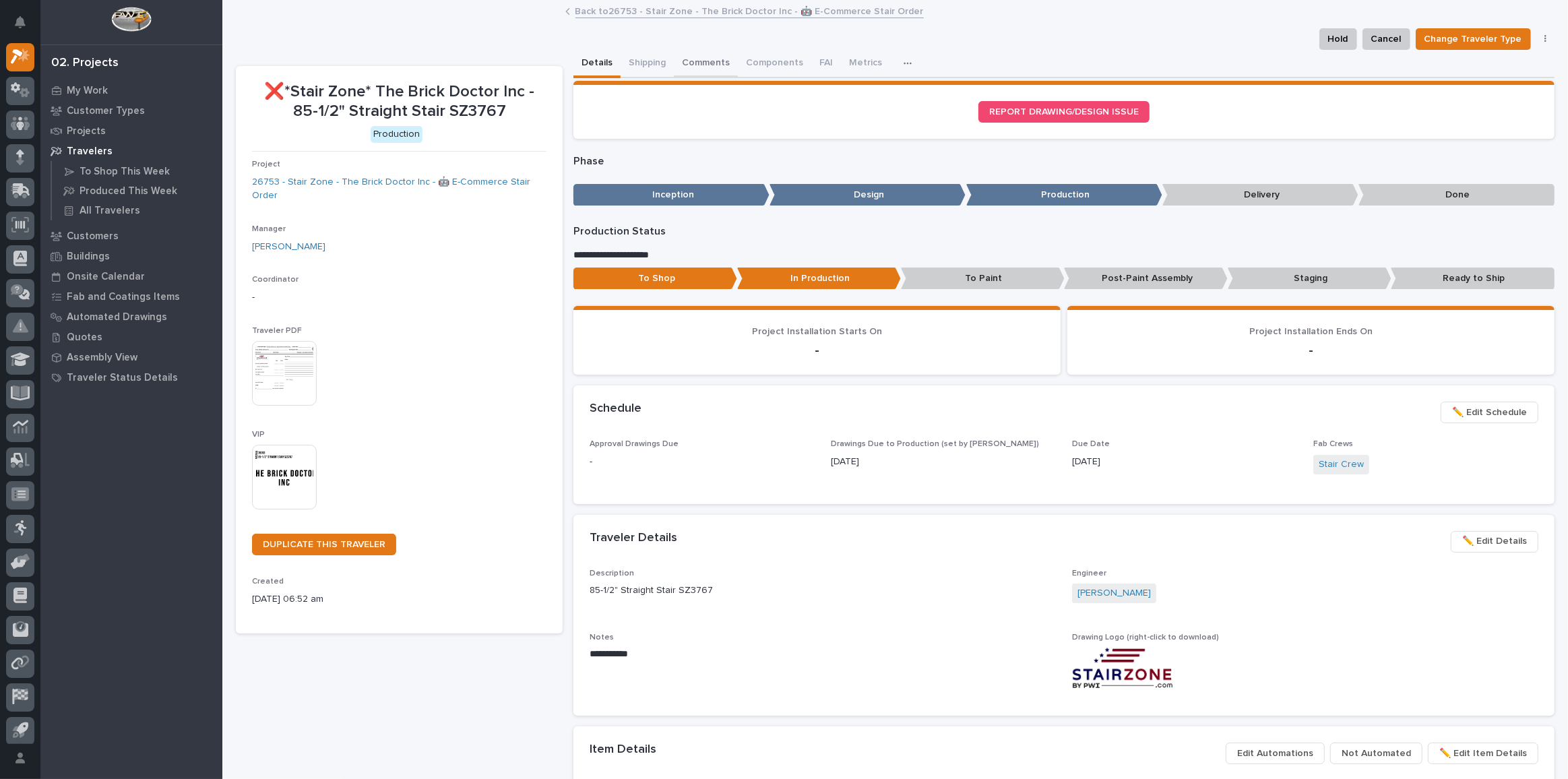
click at [705, 59] on button "Comments" at bounding box center [705, 63] width 64 height 28
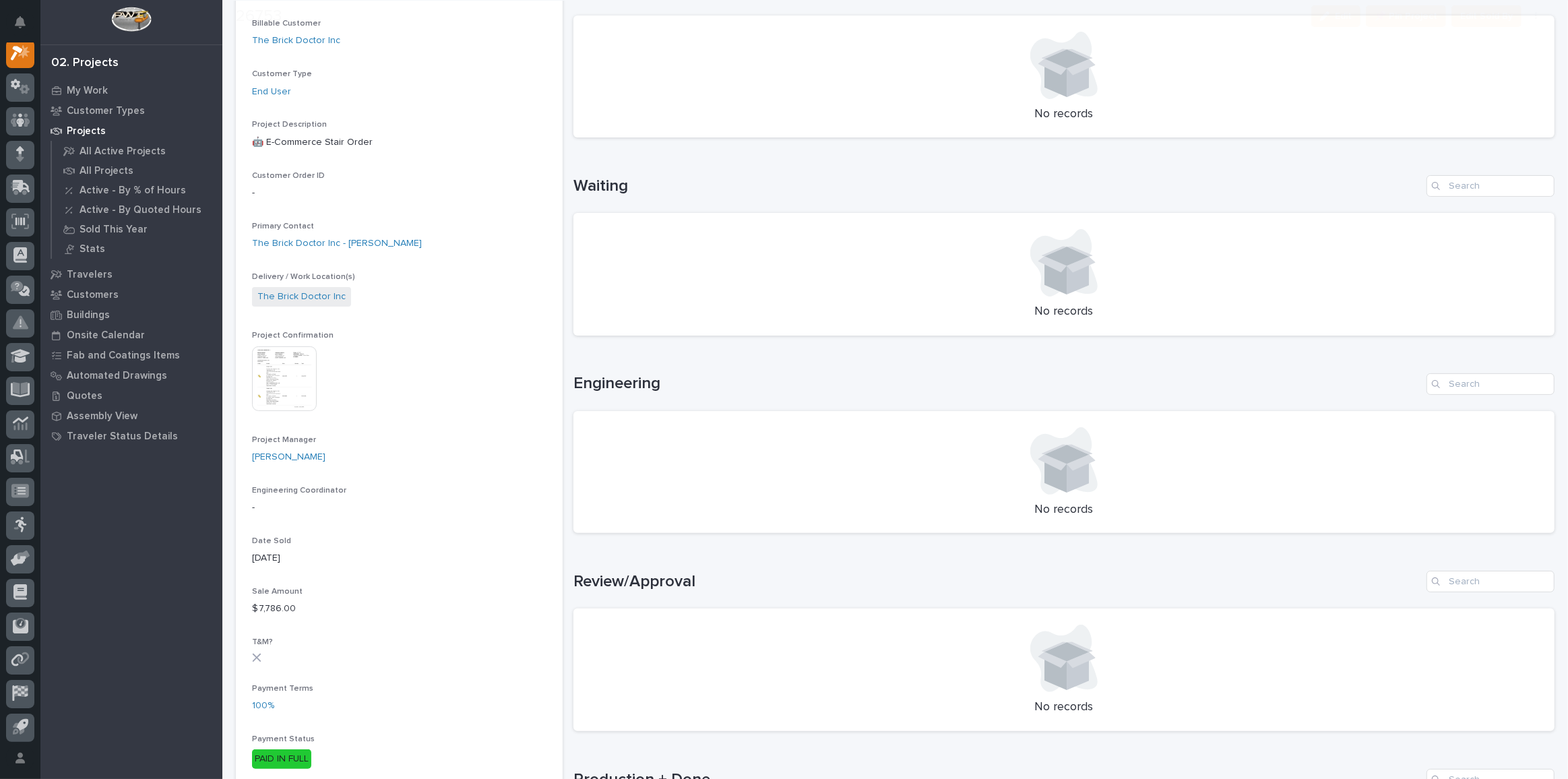
scroll to position [428, 0]
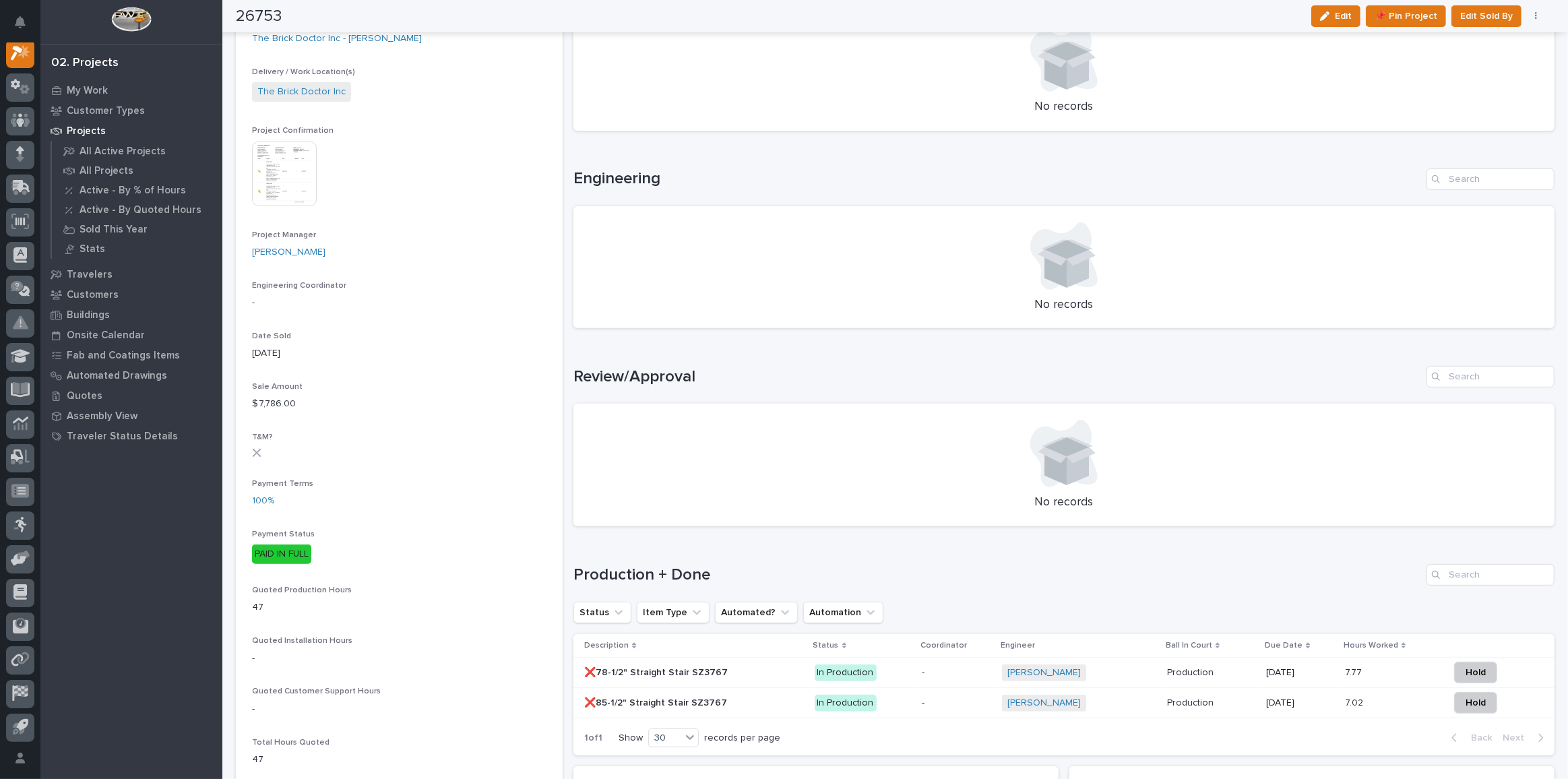
click at [872, 664] on p "In Production" at bounding box center [863, 672] width 97 height 17
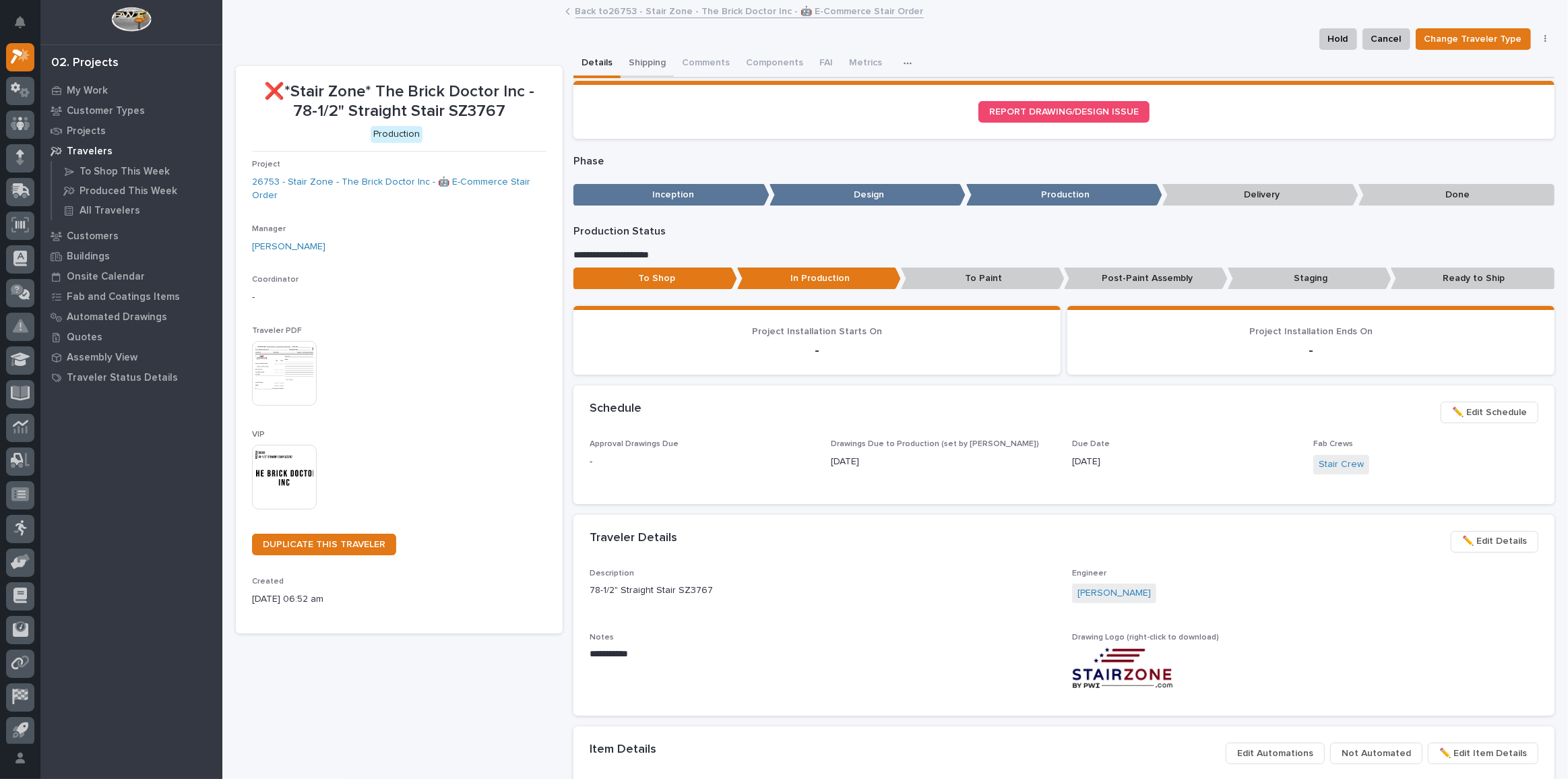
click at [625, 61] on button "Shipping" at bounding box center [647, 63] width 53 height 28
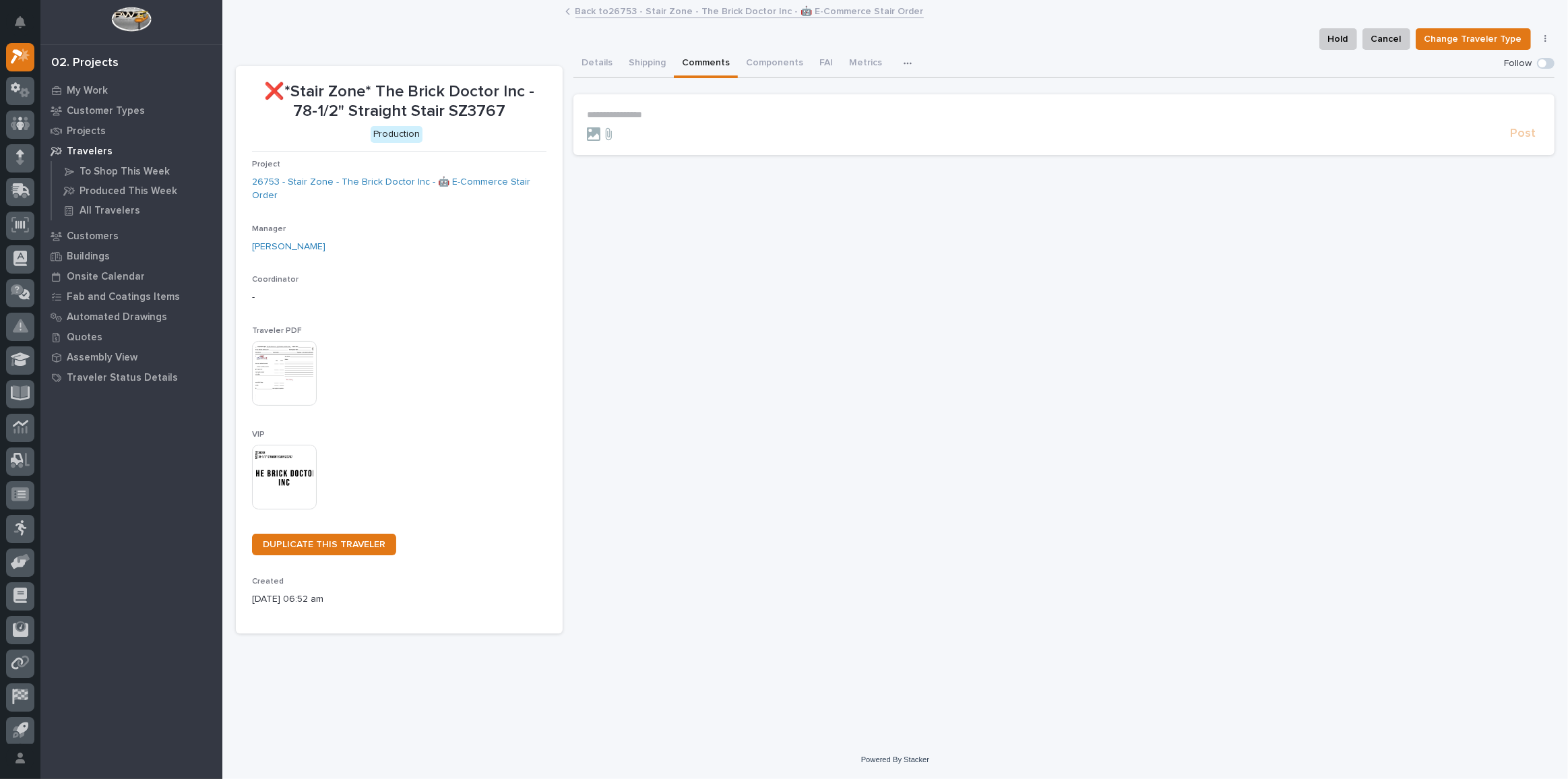
click at [713, 65] on button "Comments" at bounding box center [705, 63] width 64 height 28
click at [660, 68] on button "Shipping" at bounding box center [647, 63] width 53 height 28
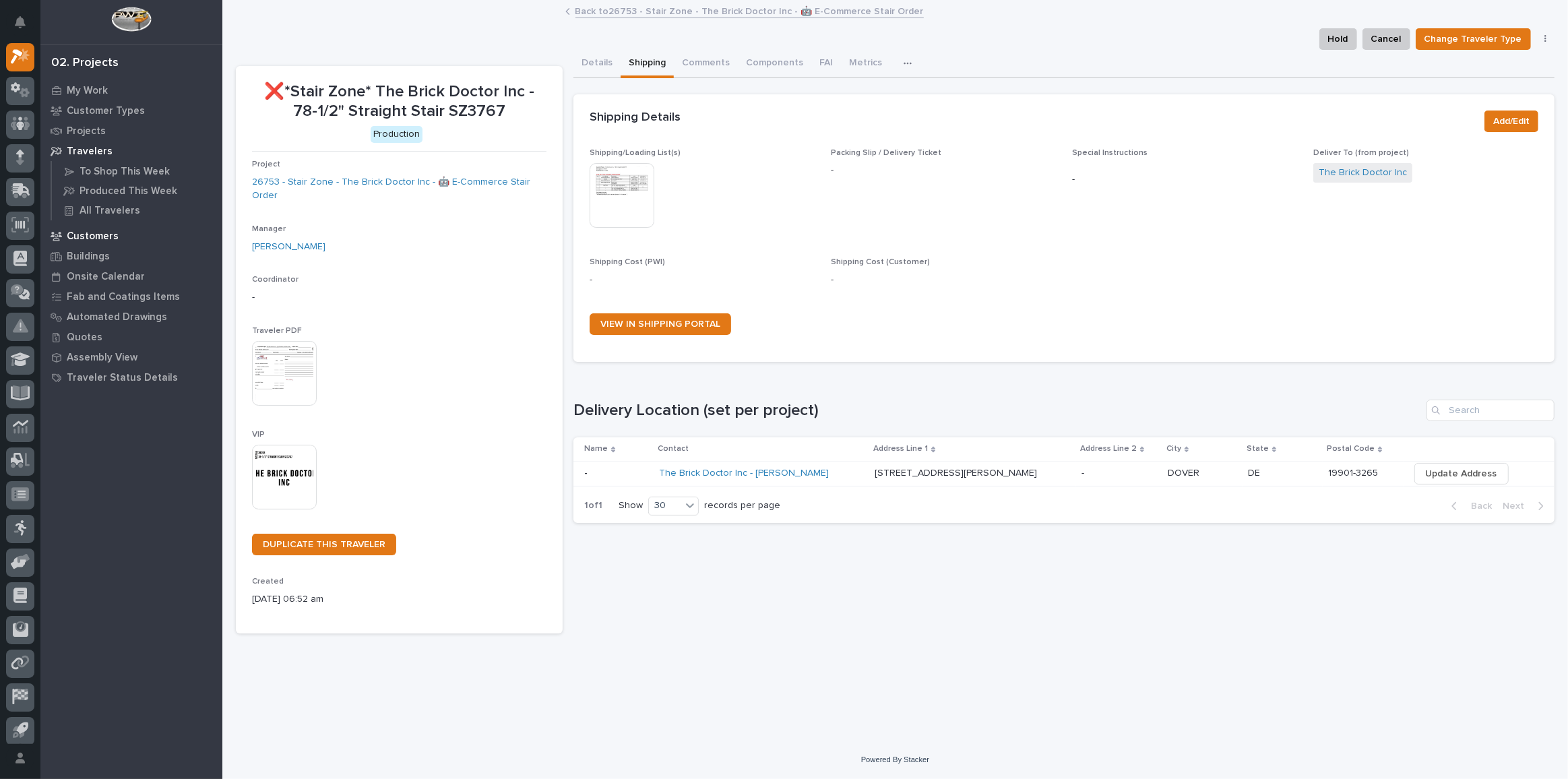
click at [81, 239] on p "Customers" at bounding box center [92, 236] width 52 height 12
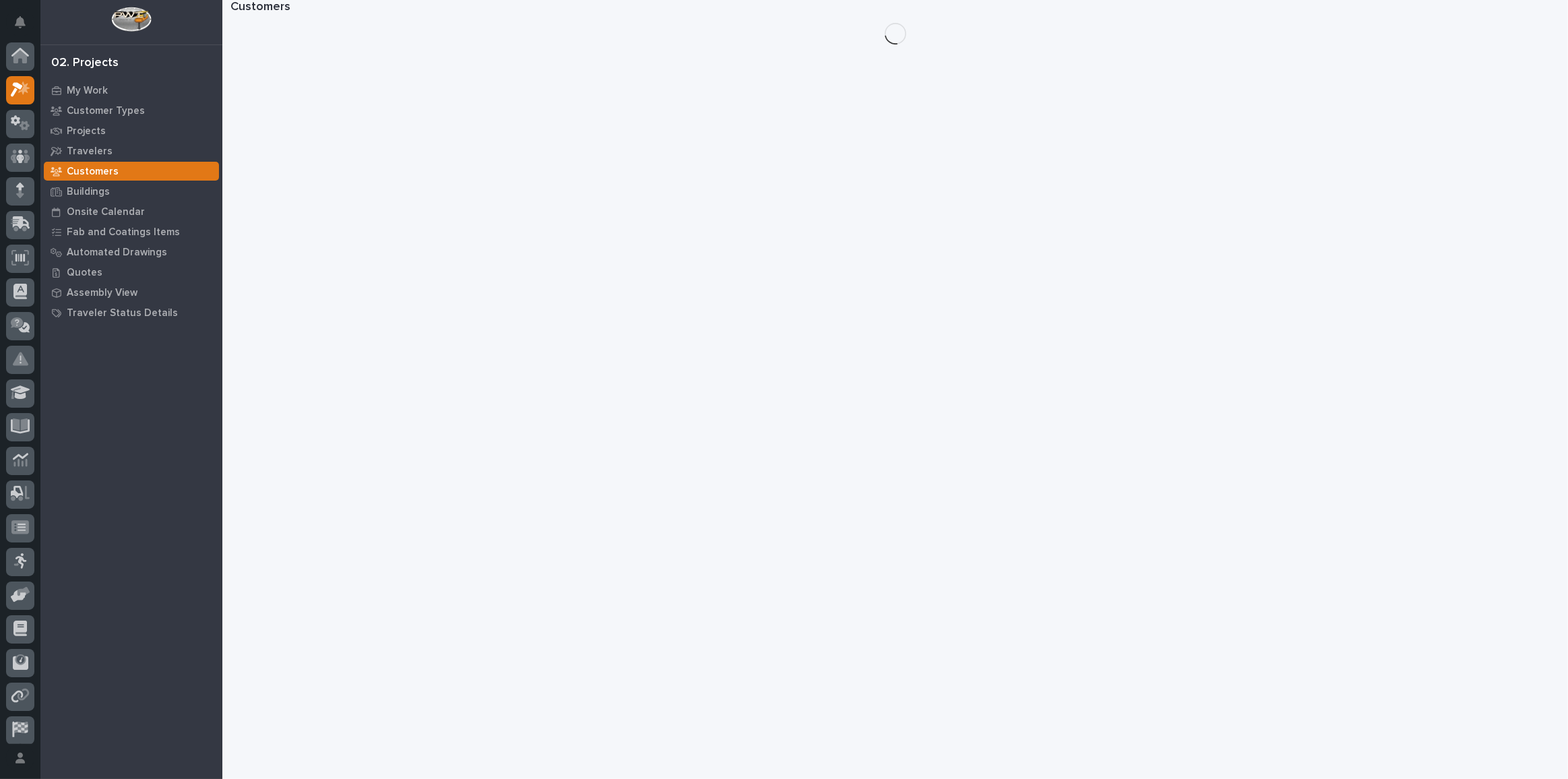
scroll to position [33, 0]
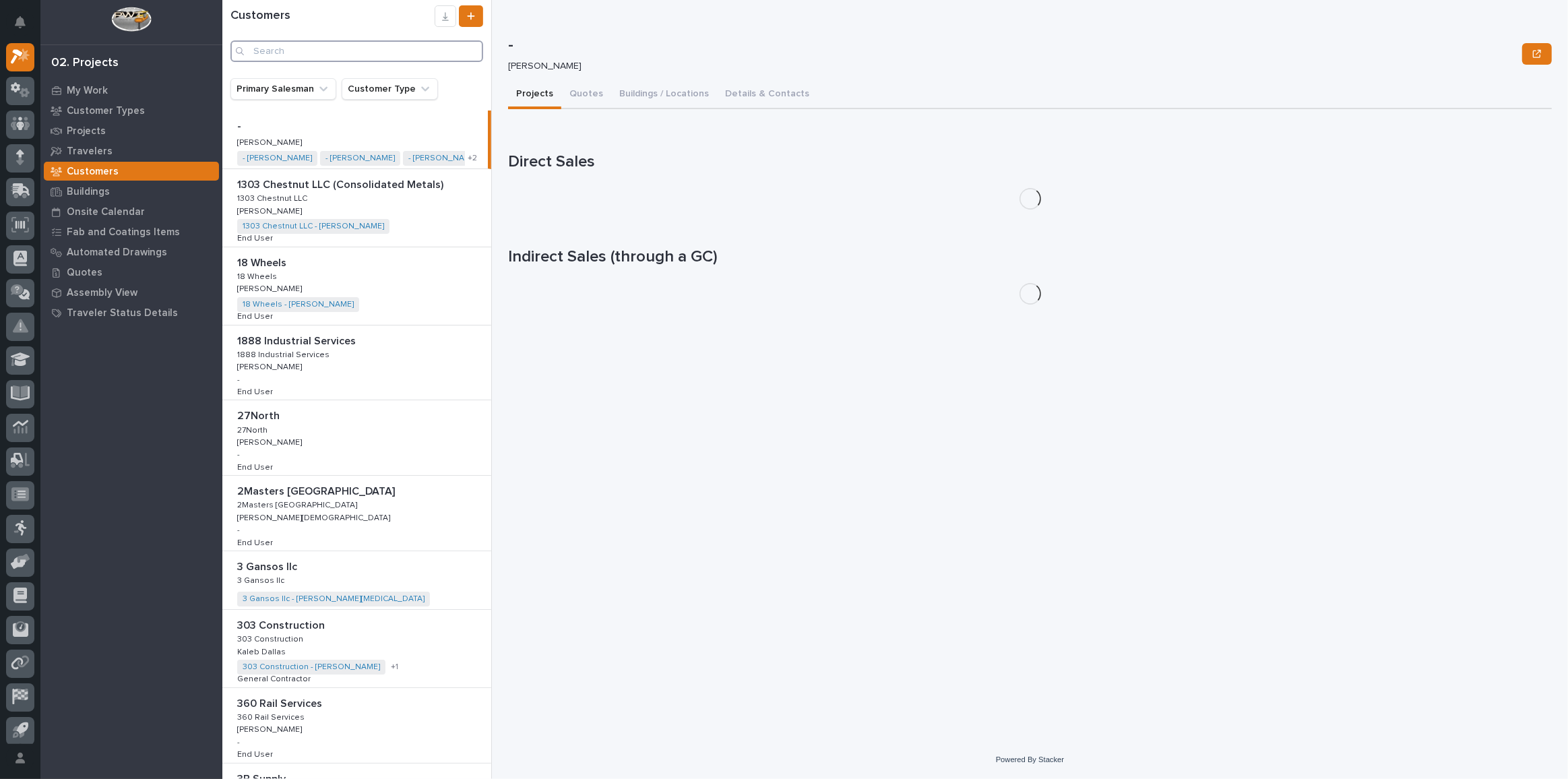
click at [296, 48] on input "Search" at bounding box center [356, 52] width 252 height 22
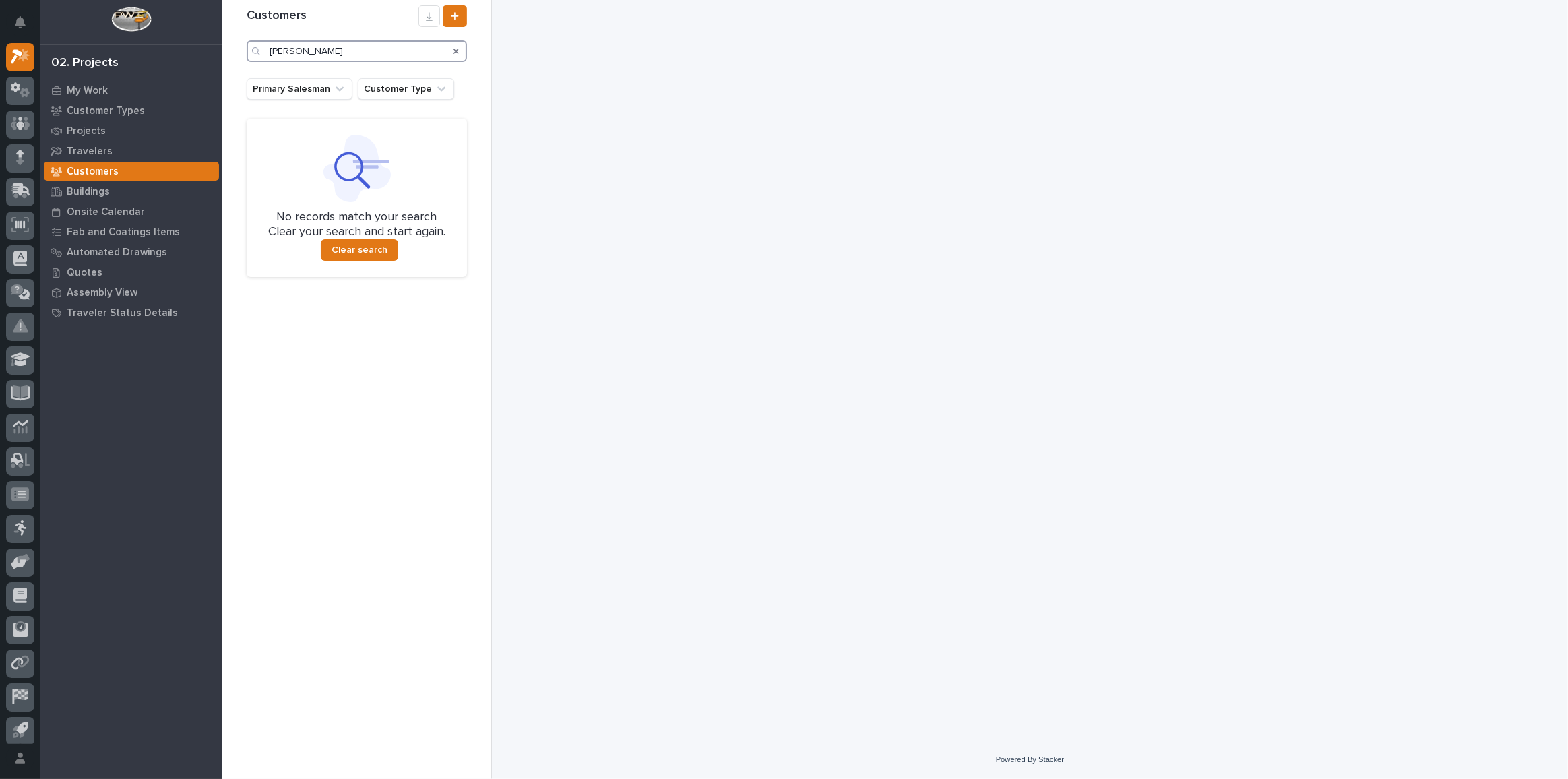
drag, startPoint x: 293, startPoint y: 52, endPoint x: 59, endPoint y: 30, distance: 235.0
click at [222, 30] on div "My Settings Log Out 02. Projects My Work Customer Types Projects Travelers Cust…" at bounding box center [895, 390] width 1346 height 779
paste input "Reith-Riley"
click at [294, 52] on input "Reith-Riley" at bounding box center [357, 52] width 221 height 22
drag, startPoint x: 316, startPoint y: 48, endPoint x: 289, endPoint y: 54, distance: 27.7
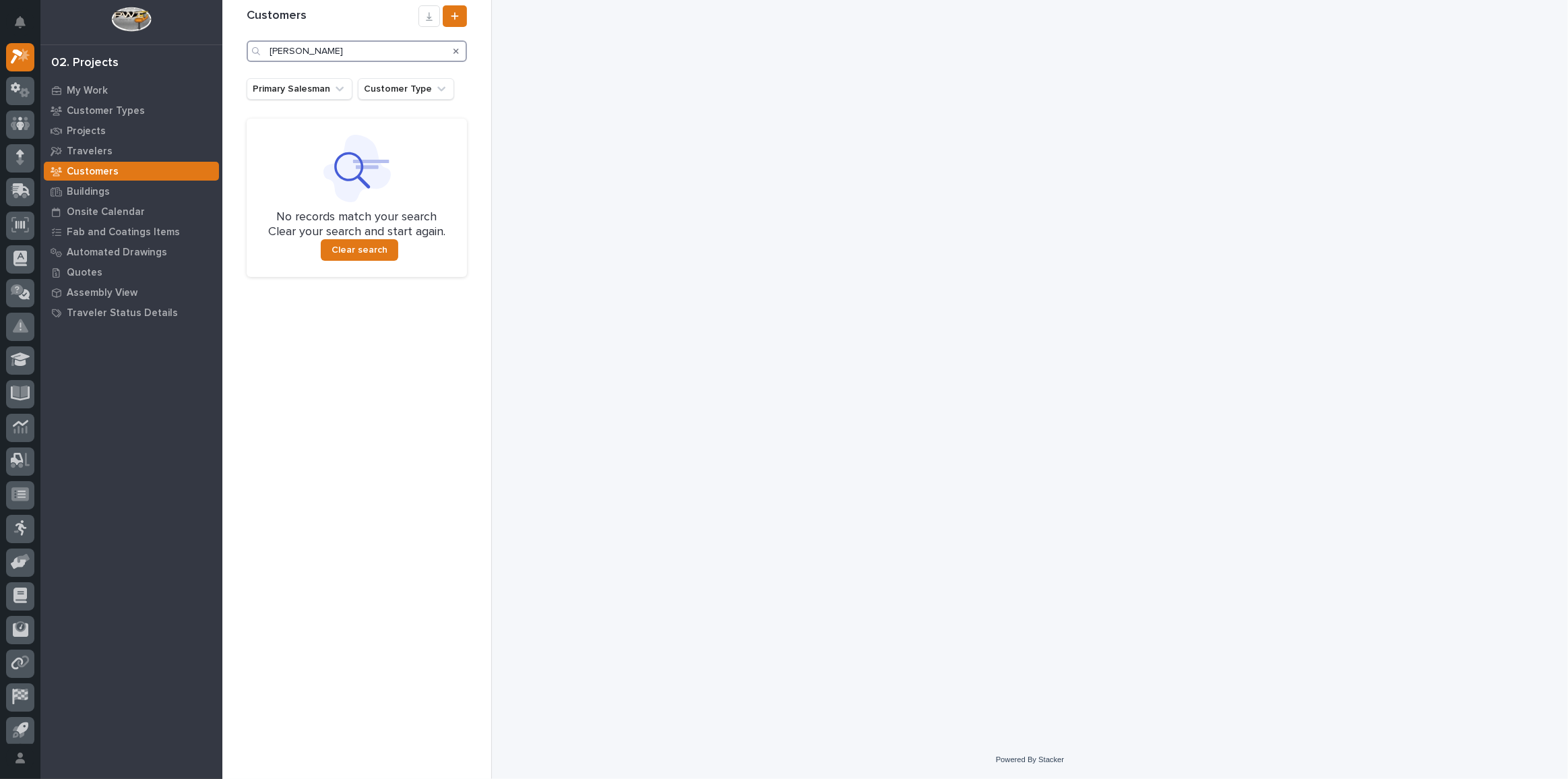
click at [289, 54] on input "Reith Riley" at bounding box center [357, 52] width 221 height 22
click at [318, 72] on div "Customers Reith" at bounding box center [357, 39] width 237 height 78
drag, startPoint x: 330, startPoint y: 57, endPoint x: 168, endPoint y: 38, distance: 163.1
click at [222, 38] on div "My Settings Log Out 02. Projects My Work Customer Types Projects Travelers Cust…" at bounding box center [895, 390] width 1346 height 779
paste input "obinson Construction"
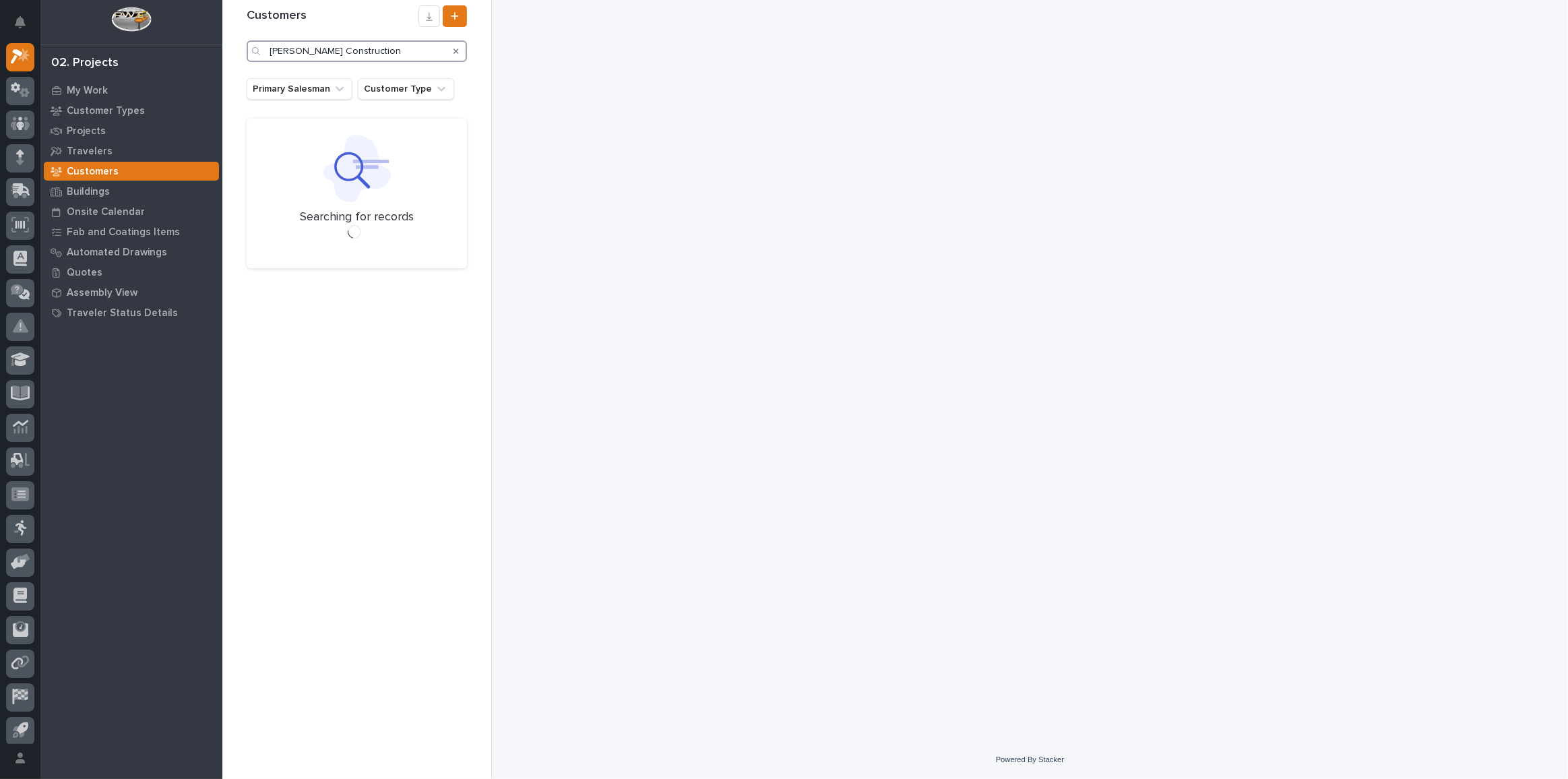
type input "Robinson Construction"
